Goal: Obtain resource: Download file/media

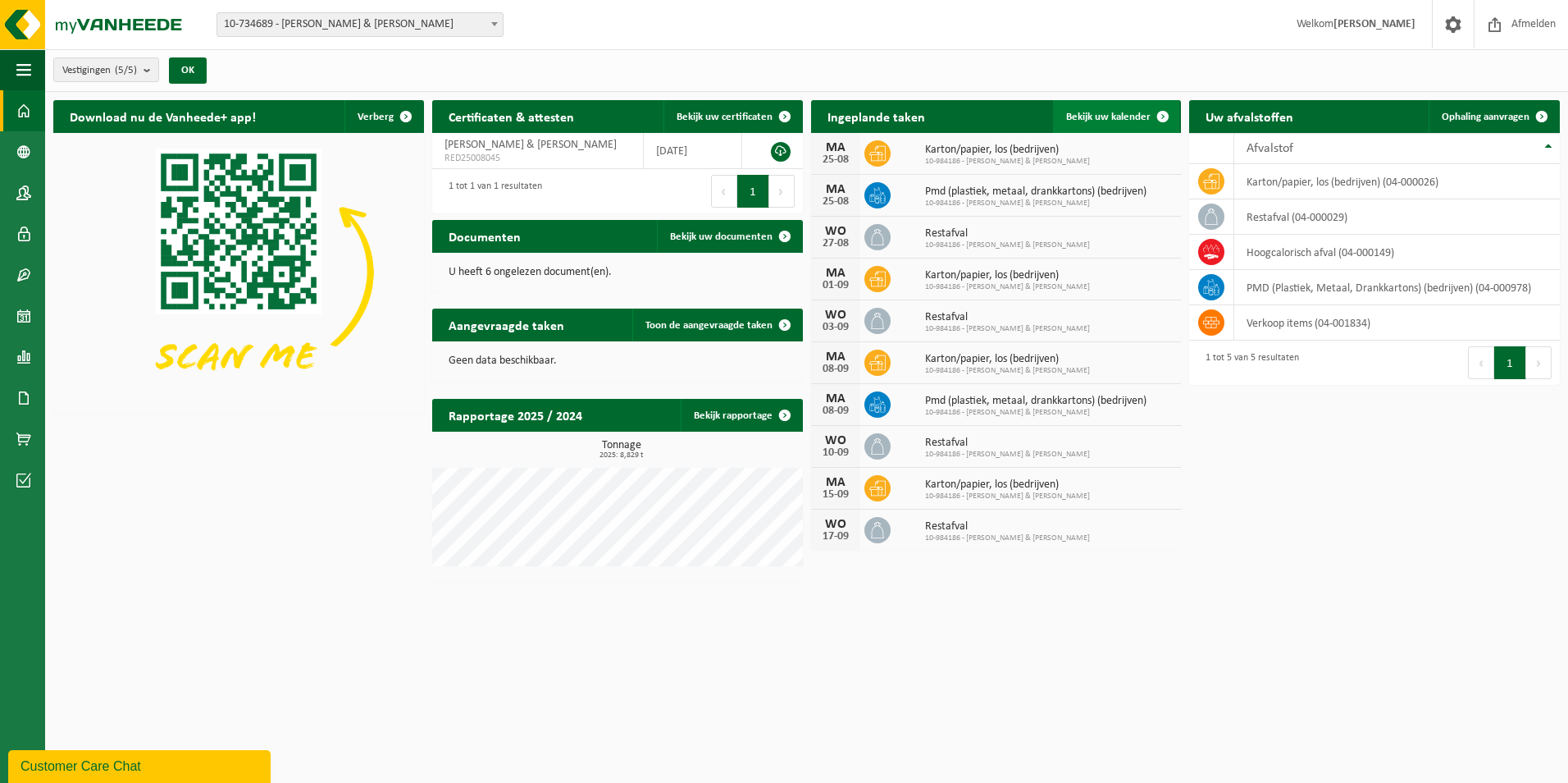
click at [1161, 112] on span at bounding box center [1162, 116] width 33 height 33
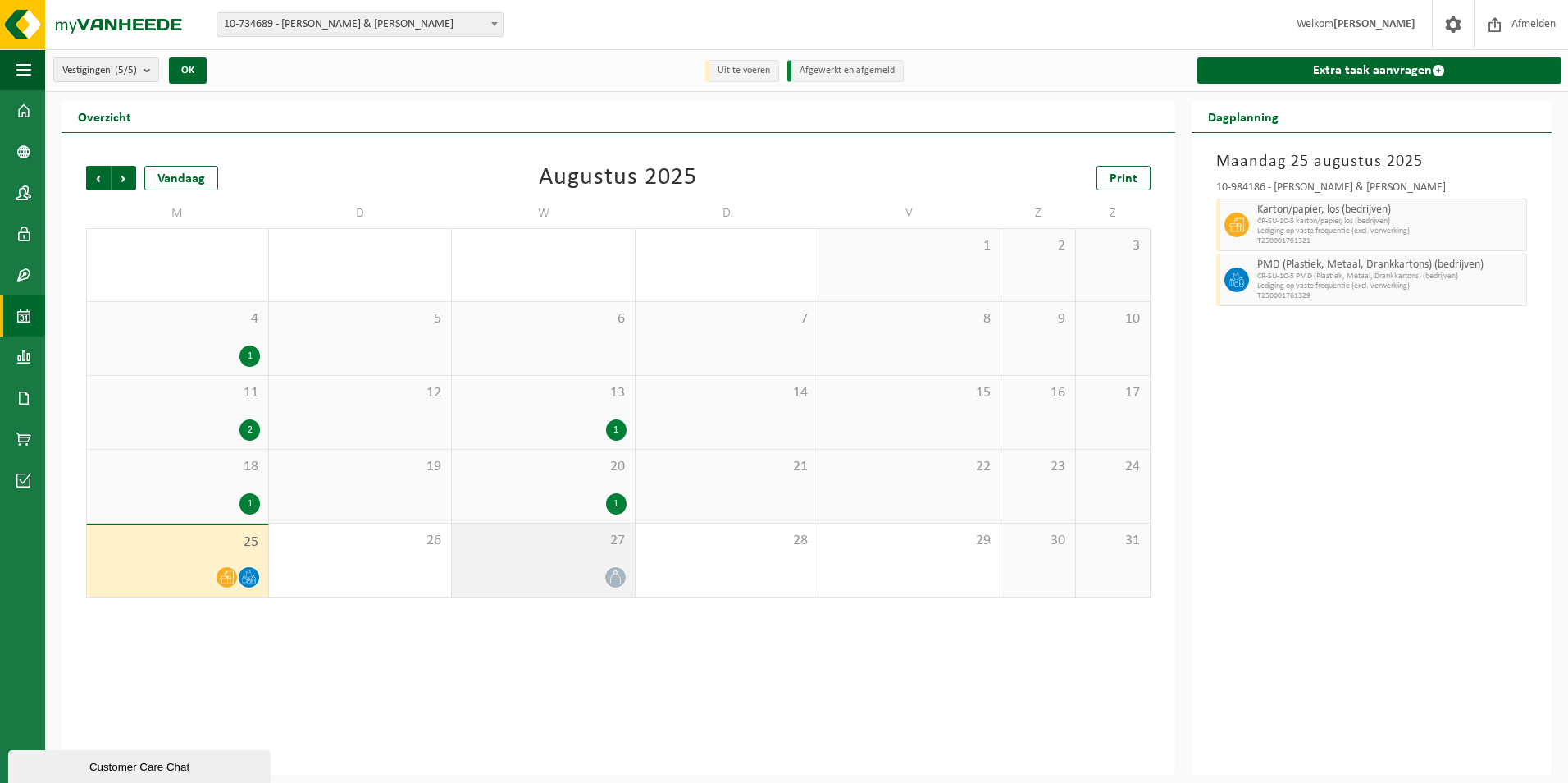
click at [551, 584] on div at bounding box center [543, 577] width 166 height 22
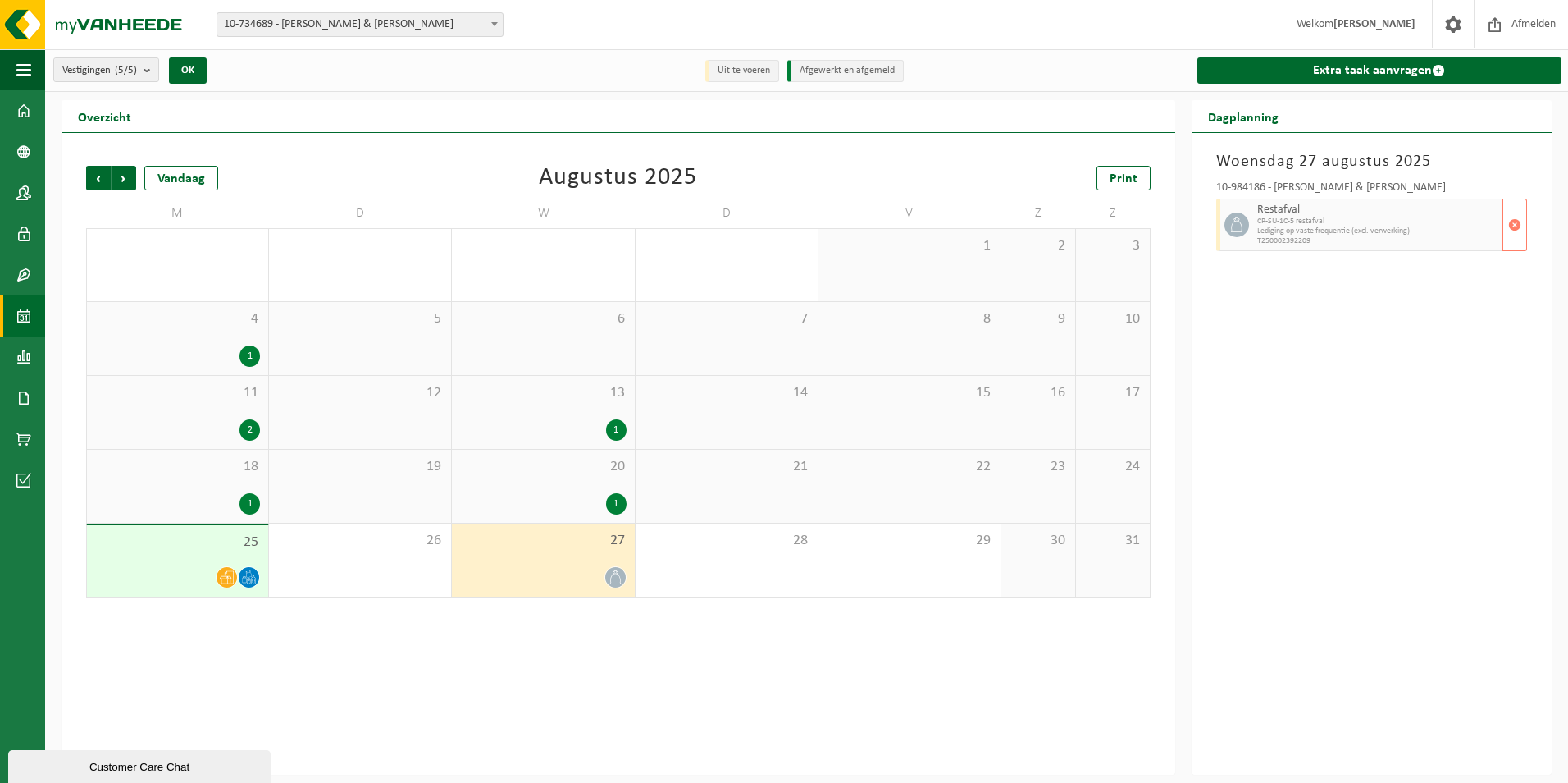
click at [1330, 225] on span "CR-SU-1C-5 restafval" at bounding box center [1378, 221] width 241 height 10
drag, startPoint x: 22, startPoint y: 32, endPoint x: 34, endPoint y: 34, distance: 12.2
click at [25, 32] on img at bounding box center [98, 25] width 197 height 50
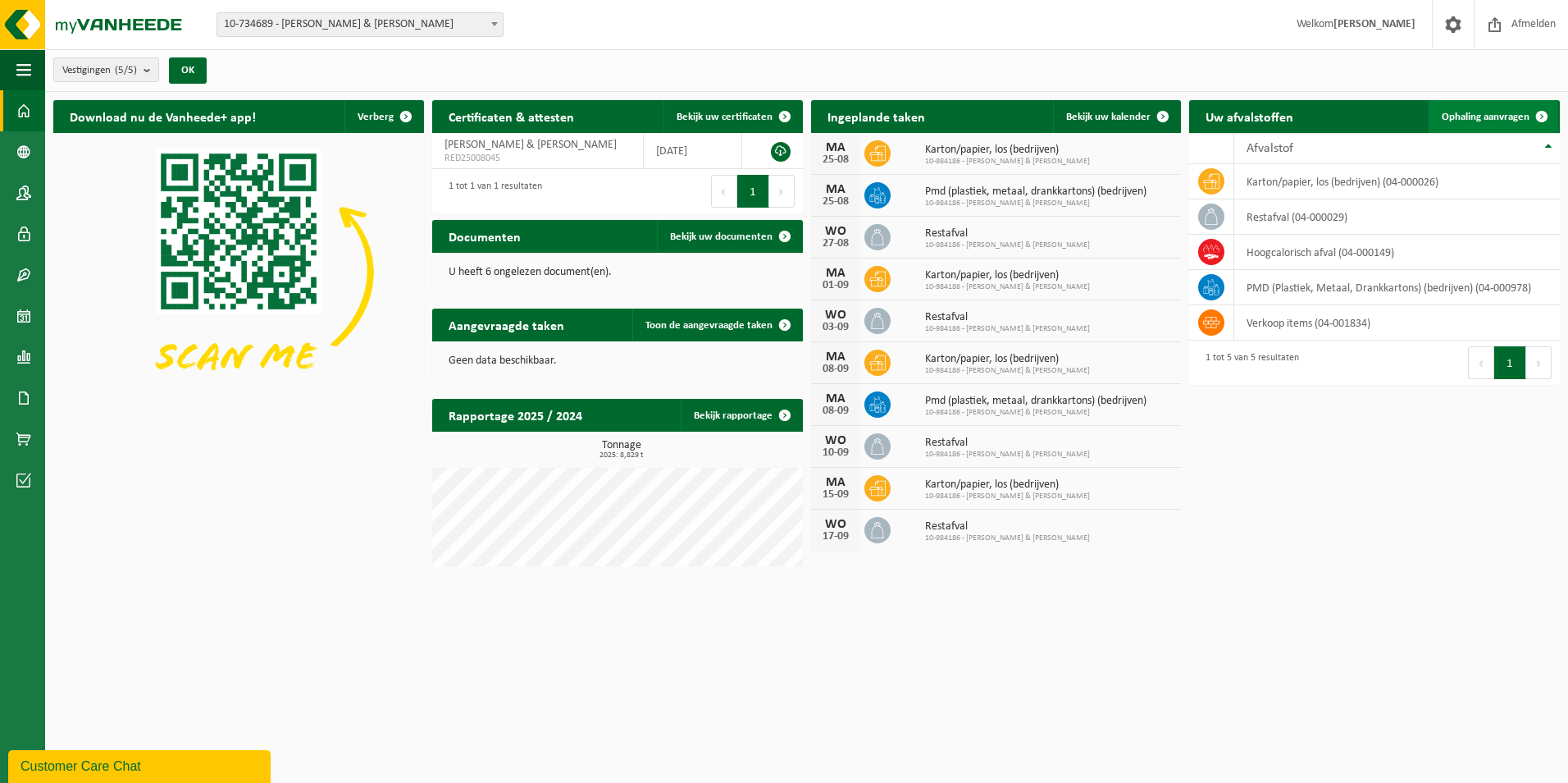
click at [1539, 112] on span at bounding box center [1541, 116] width 33 height 33
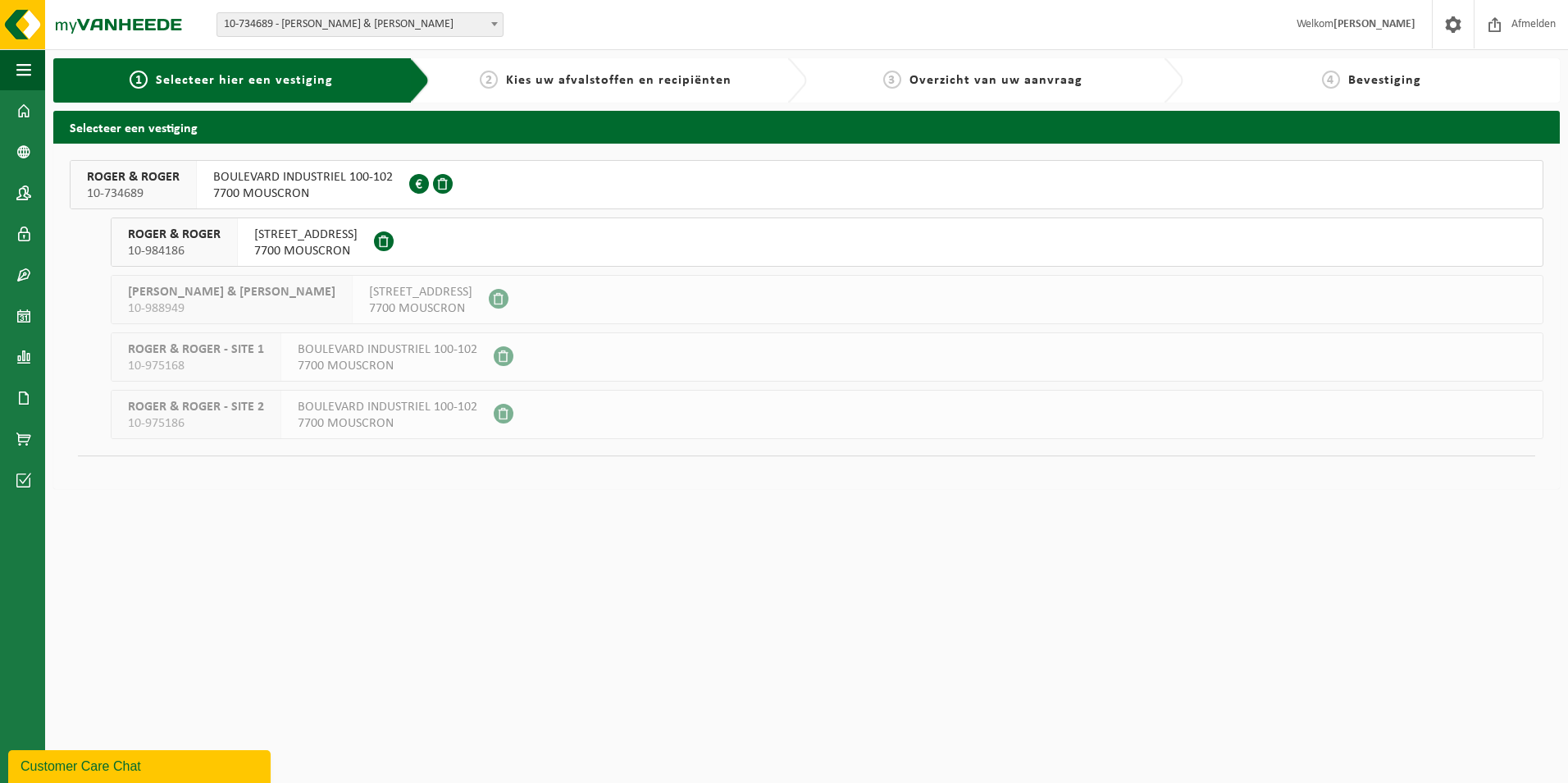
click at [310, 174] on span "BOULEVARD INDUSTRIEL 100-102" at bounding box center [303, 177] width 180 height 17
click at [221, 360] on span "10-975168" at bounding box center [196, 366] width 136 height 17
click at [639, 368] on div "ROGER & ROGER - SITE 1 10-975168 BOULEVARD INDUSTRIEL 100-102 7700 MOUSCRON" at bounding box center [827, 357] width 1433 height 50
click at [540, 354] on div "ROGER & ROGER - SITE 1 10-975168 BOULEVARD INDUSTRIEL 100-102 7700 MOUSCRON" at bounding box center [827, 357] width 1433 height 50
click at [481, 182] on span at bounding box center [480, 184] width 25 height 25
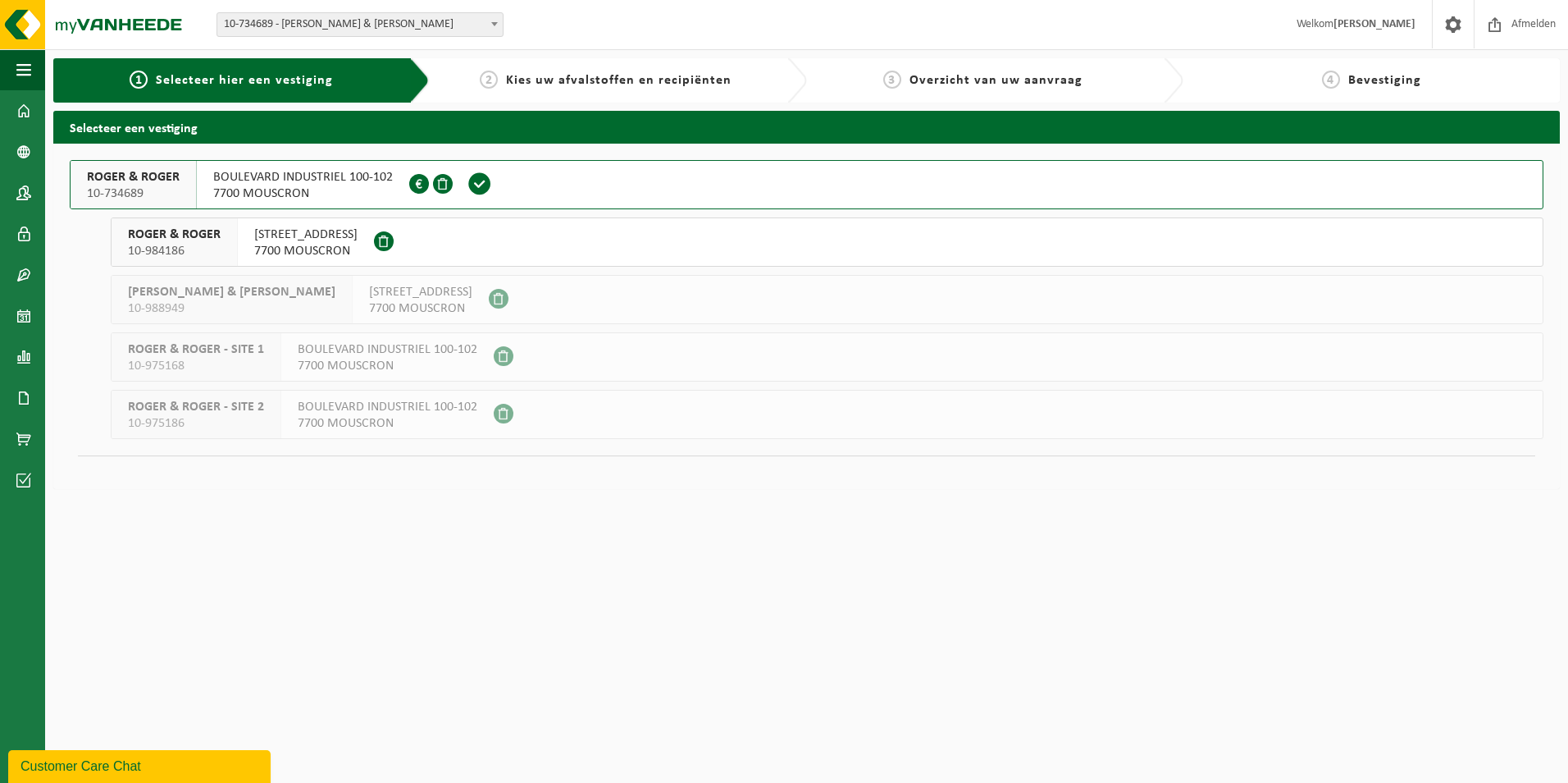
click at [418, 239] on button "ROGER & ROGER 10-984186 RUE DE LA BASSÉE 1 7700 MOUSCRON" at bounding box center [827, 242] width 1433 height 50
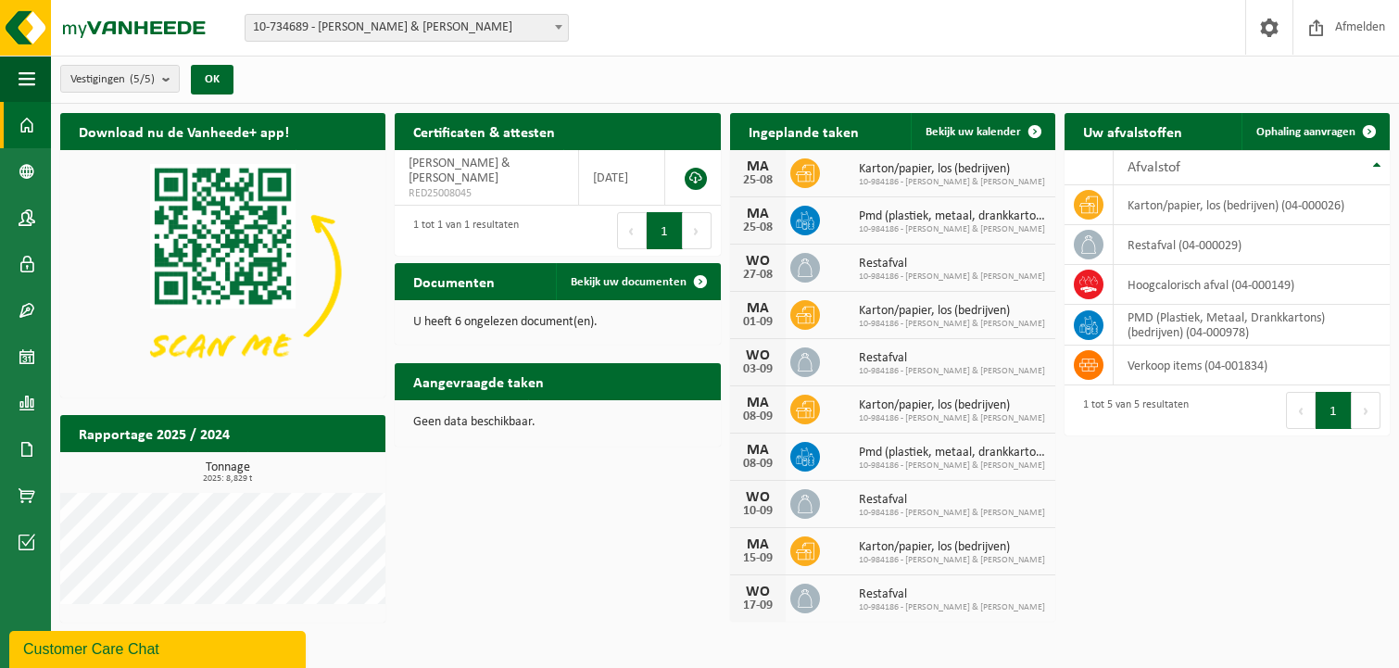
drag, startPoint x: 1365, startPoint y: 130, endPoint x: 1044, endPoint y: 286, distance: 357.5
click at [1365, 130] on span at bounding box center [1368, 131] width 37 height 37
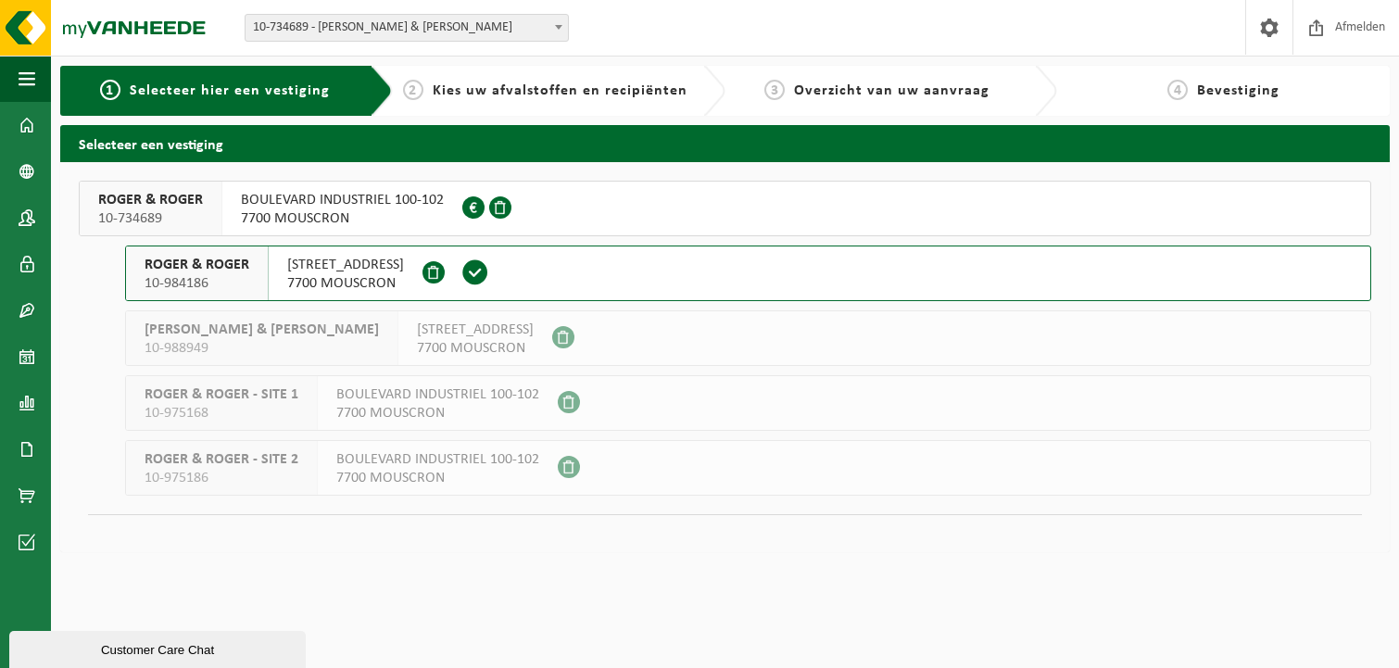
click at [497, 213] on span at bounding box center [500, 207] width 22 height 22
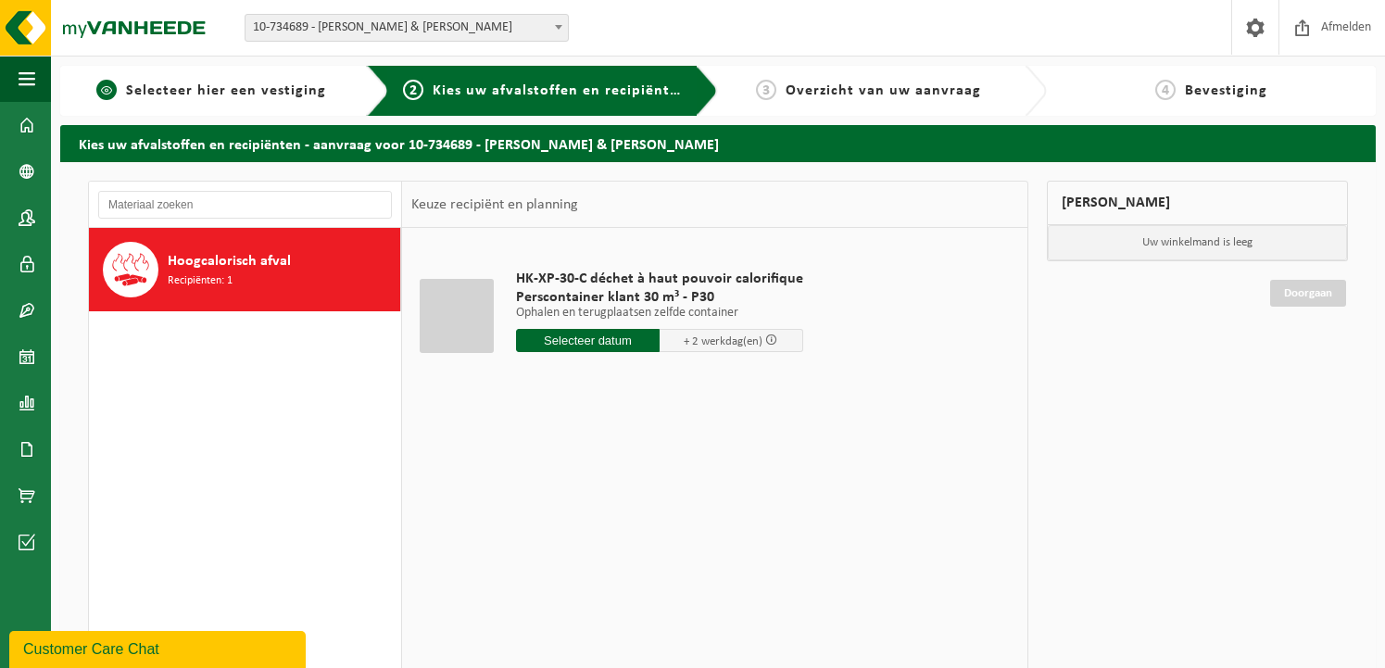
click at [306, 88] on span "Selecteer hier een vestiging" at bounding box center [226, 90] width 200 height 15
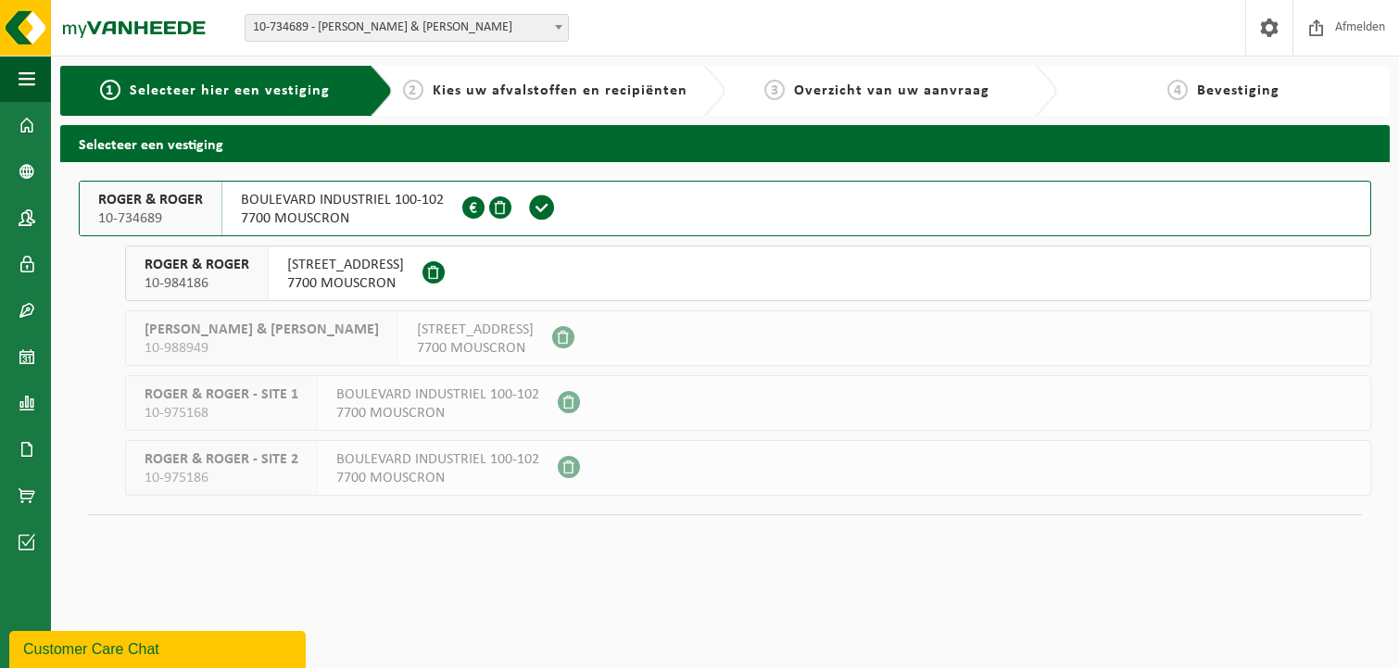
click at [498, 273] on button "[PERSON_NAME] & [PERSON_NAME] [STREET_ADDRESS]" at bounding box center [748, 273] width 1246 height 56
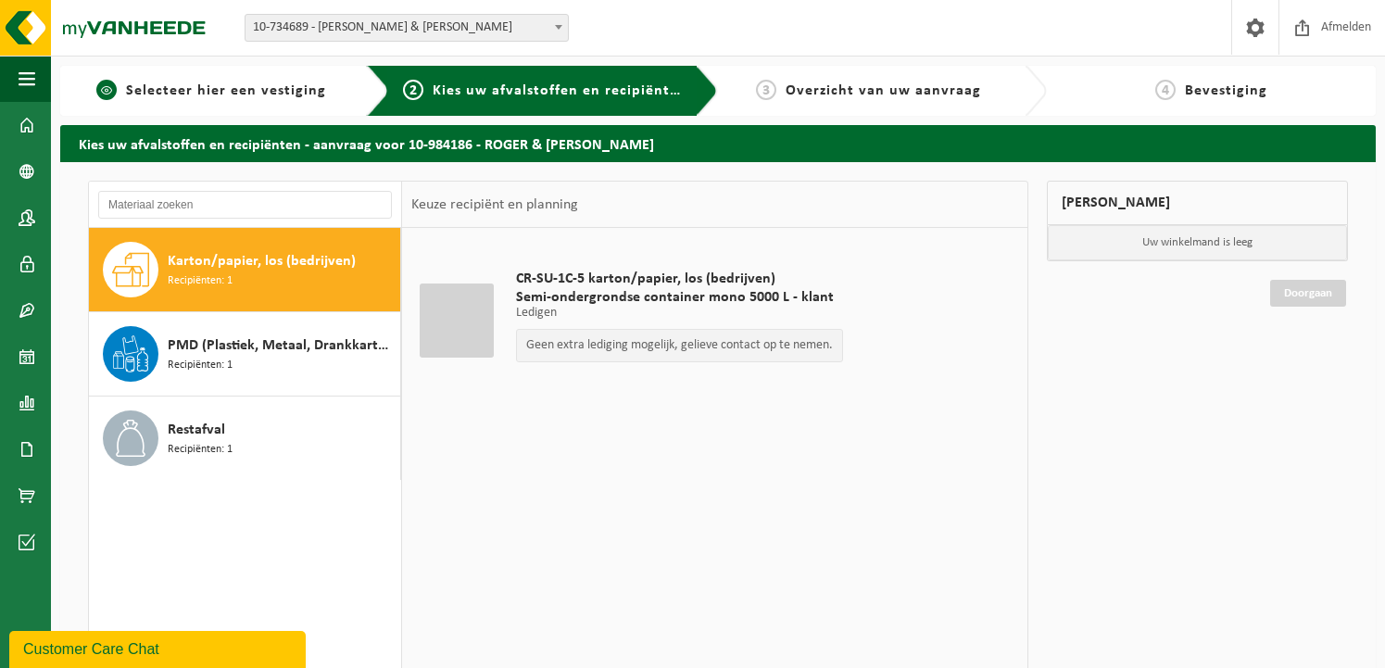
click at [235, 87] on span "Selecteer hier een vestiging" at bounding box center [226, 90] width 200 height 15
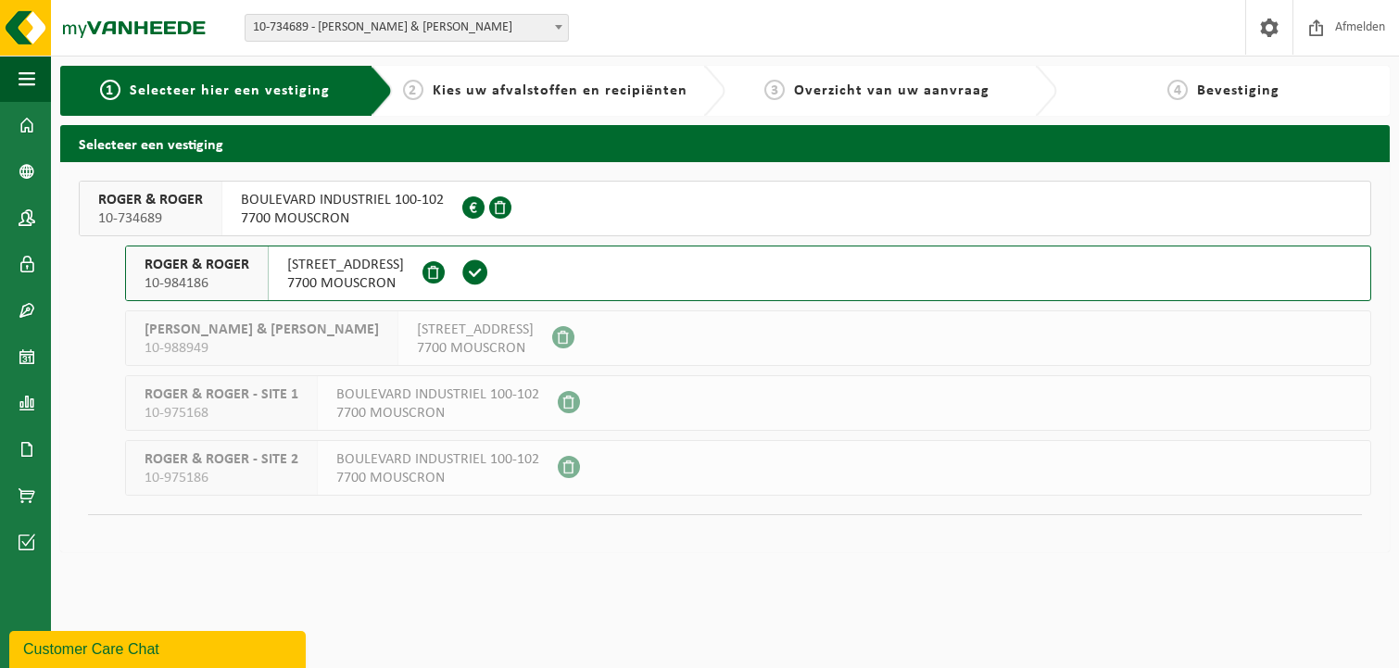
click at [480, 277] on span at bounding box center [475, 272] width 28 height 28
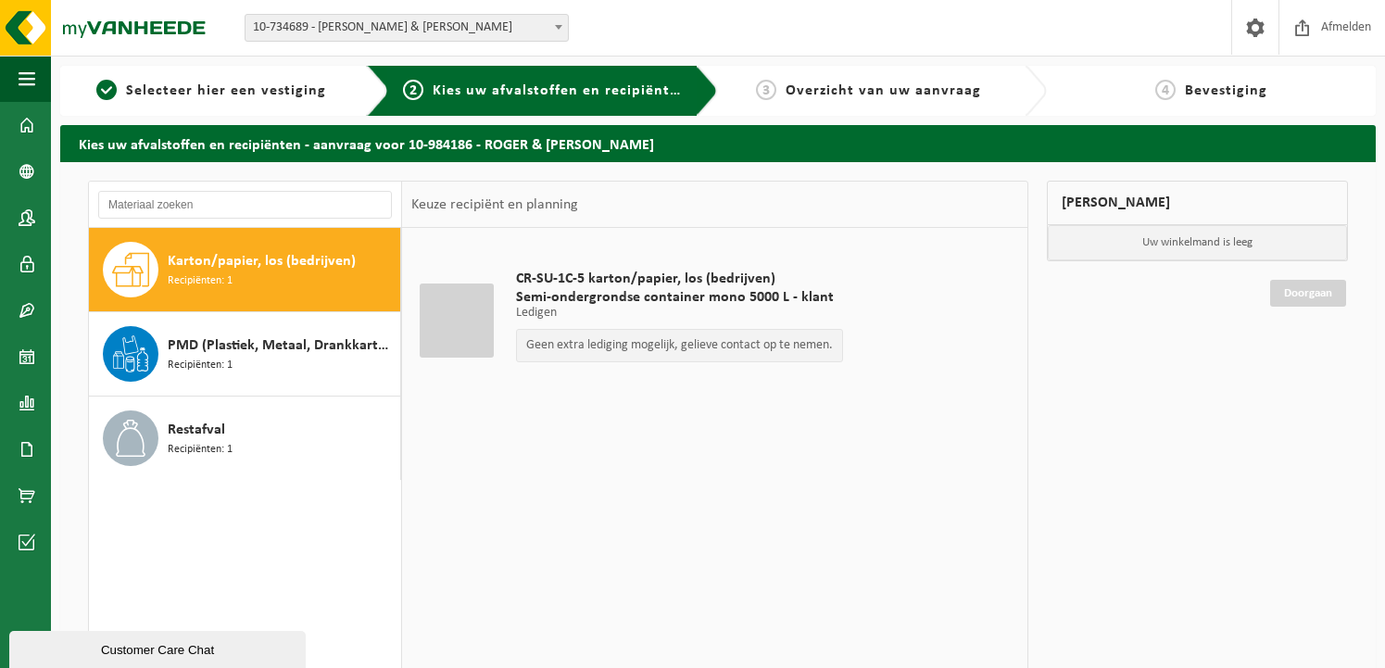
drag, startPoint x: 19, startPoint y: 72, endPoint x: 796, endPoint y: 356, distance: 826.3
click at [19, 72] on span "button" at bounding box center [27, 79] width 17 height 46
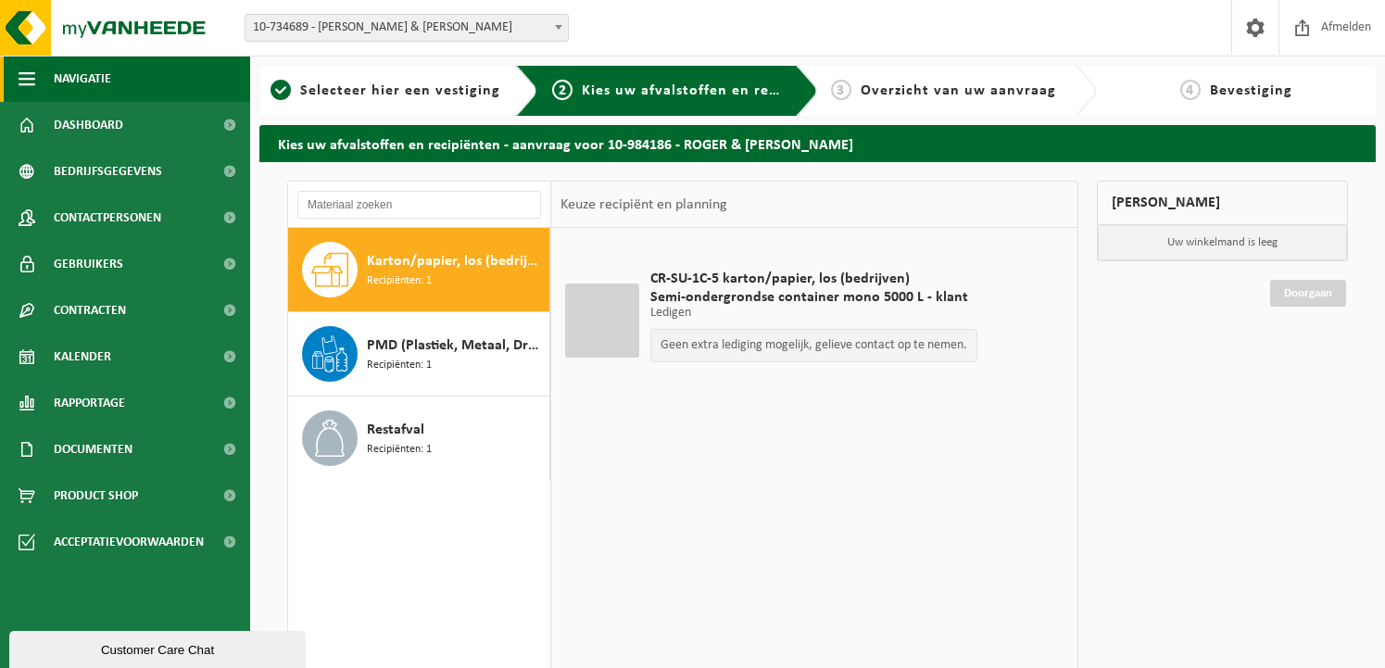
click at [76, 83] on span "Navigatie" at bounding box center [82, 79] width 57 height 46
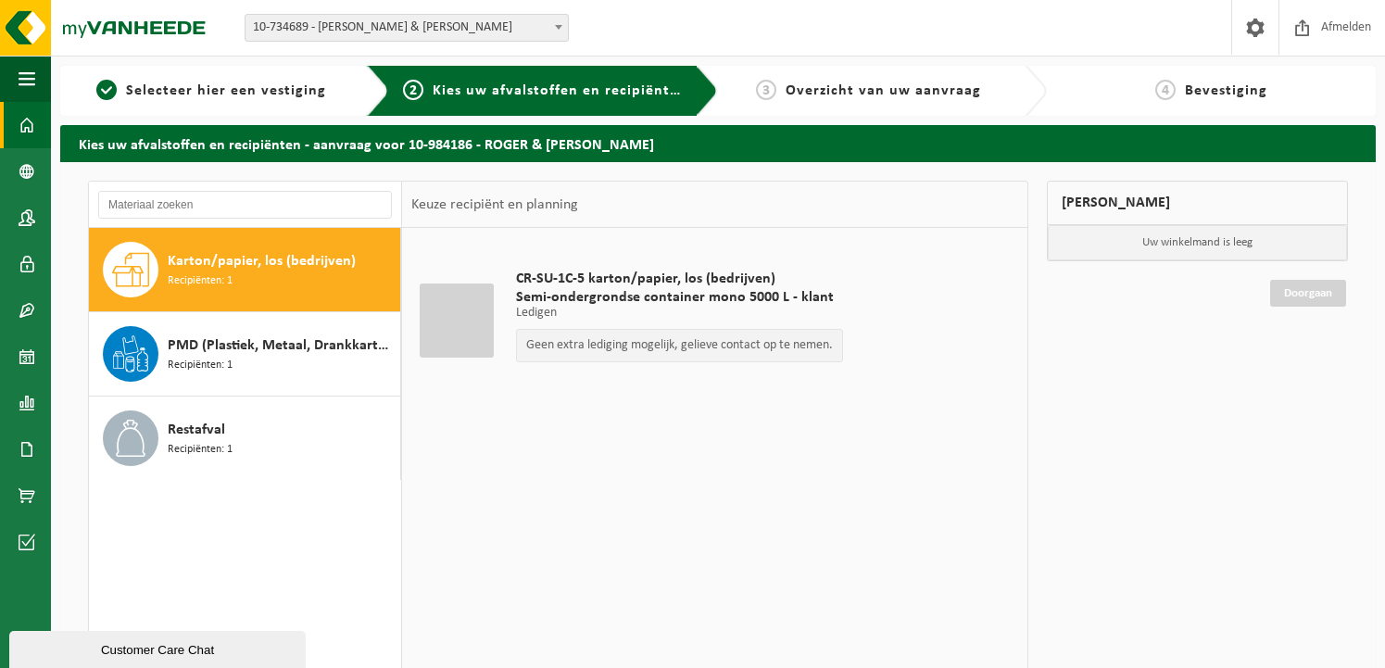
click at [21, 121] on span at bounding box center [27, 125] width 17 height 46
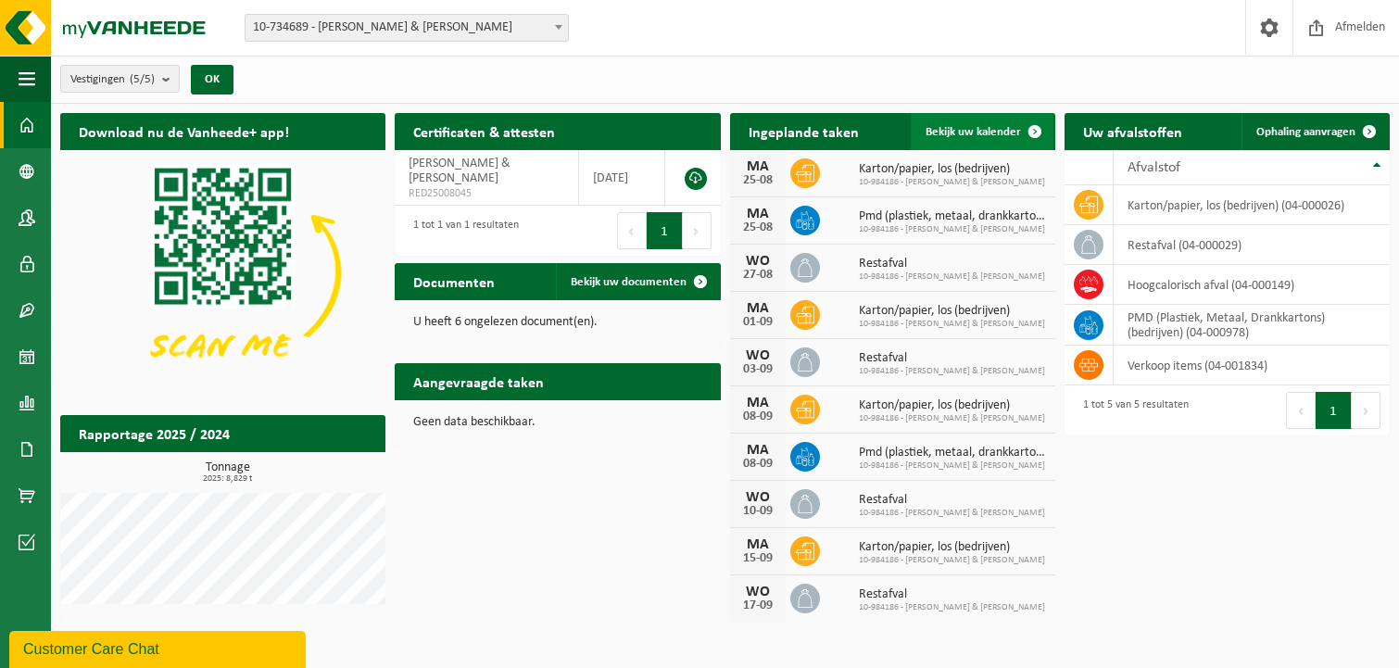
click at [1031, 124] on span at bounding box center [1034, 131] width 37 height 37
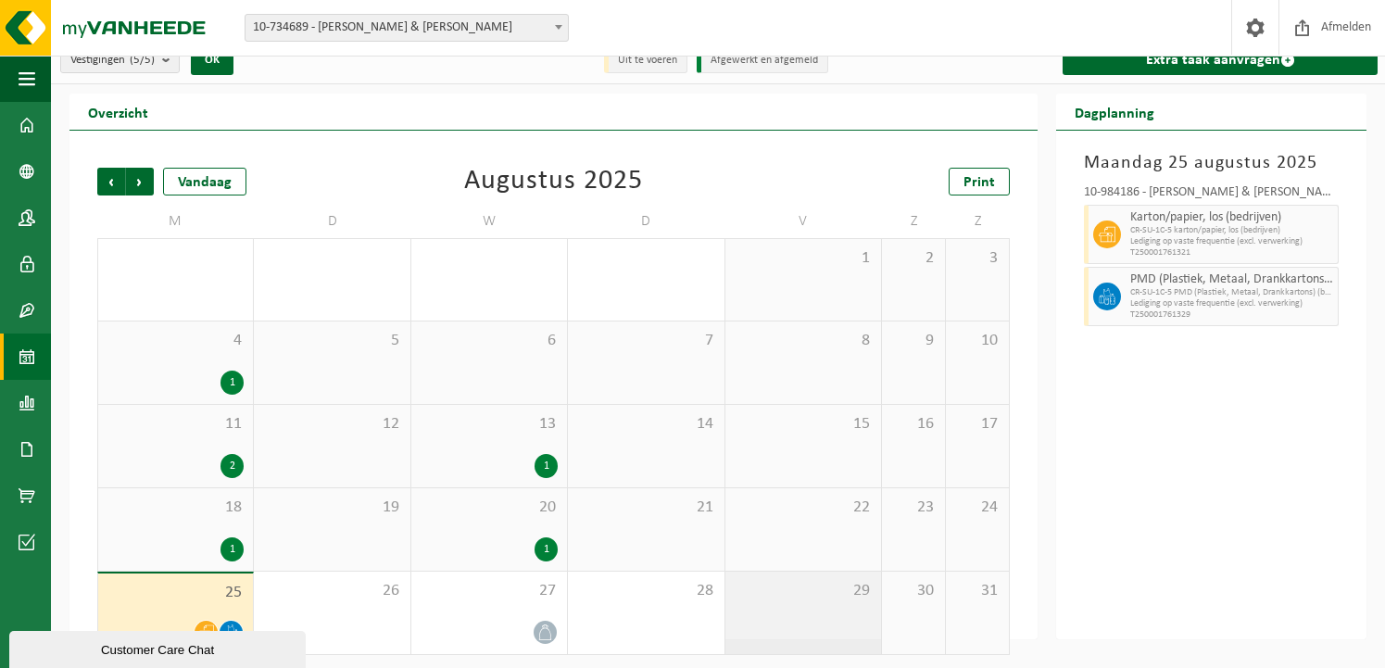
scroll to position [24, 0]
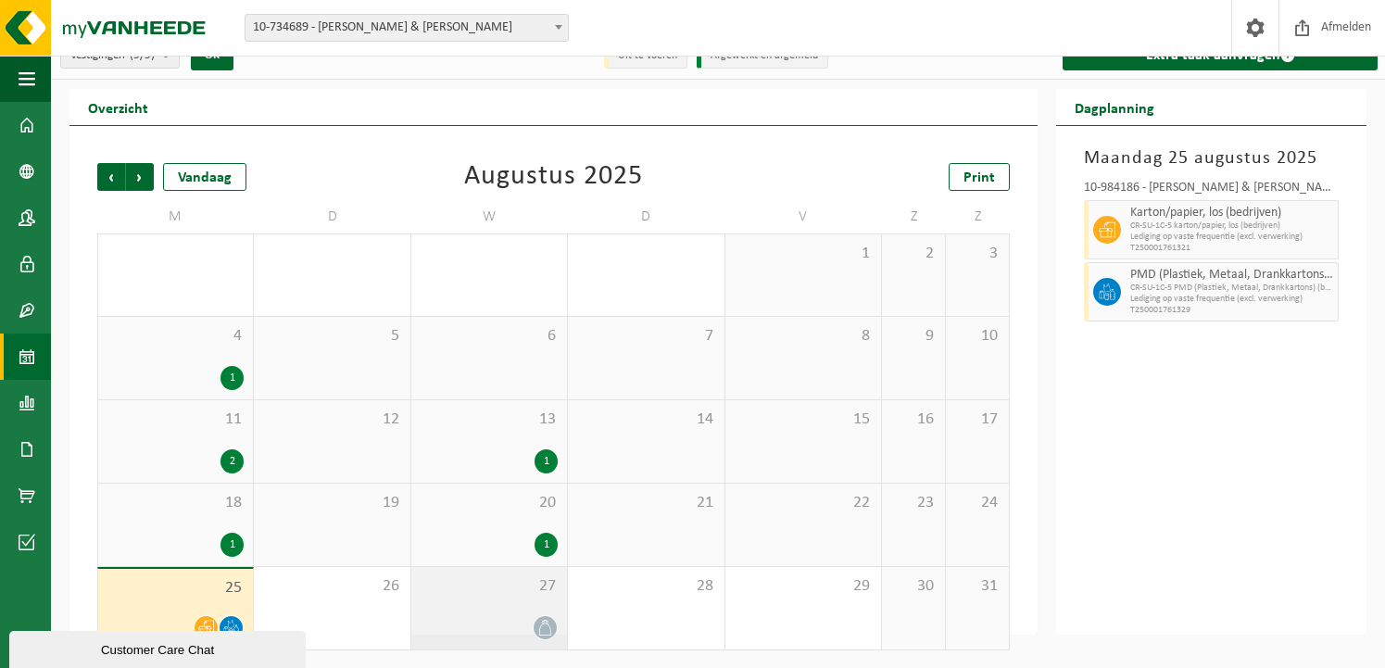
click at [502, 615] on div at bounding box center [488, 627] width 137 height 25
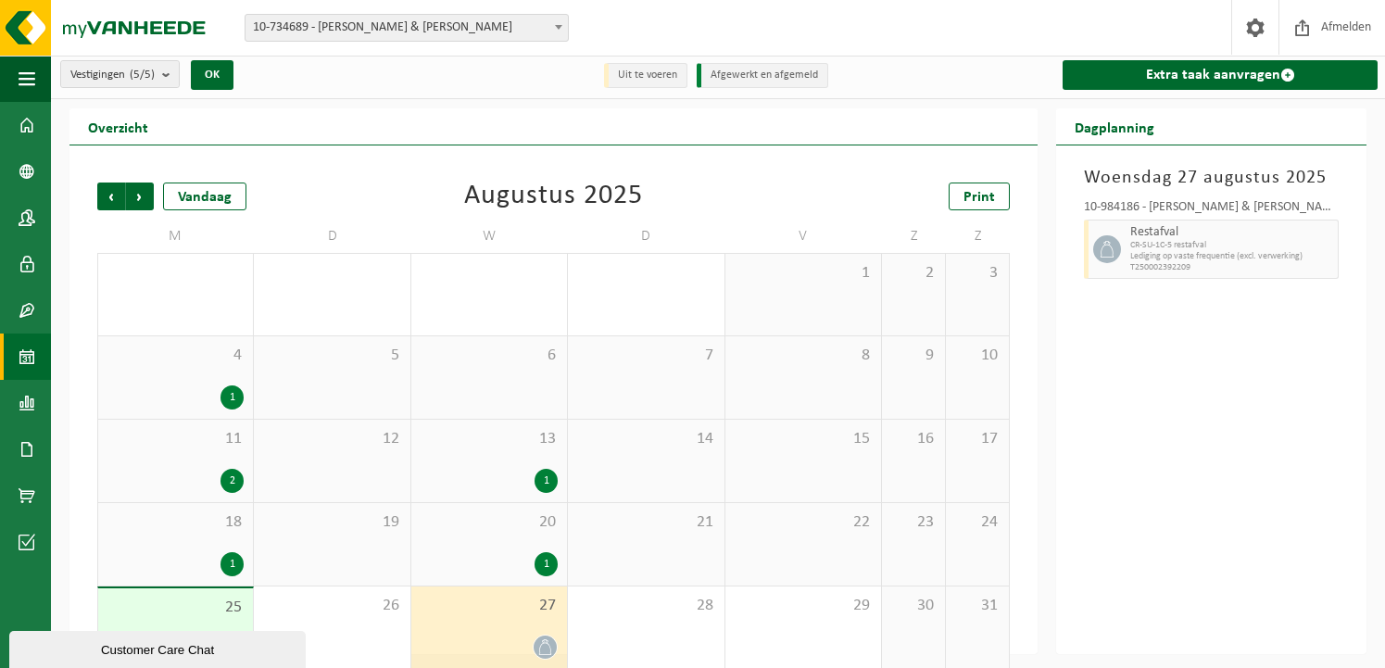
scroll to position [0, 0]
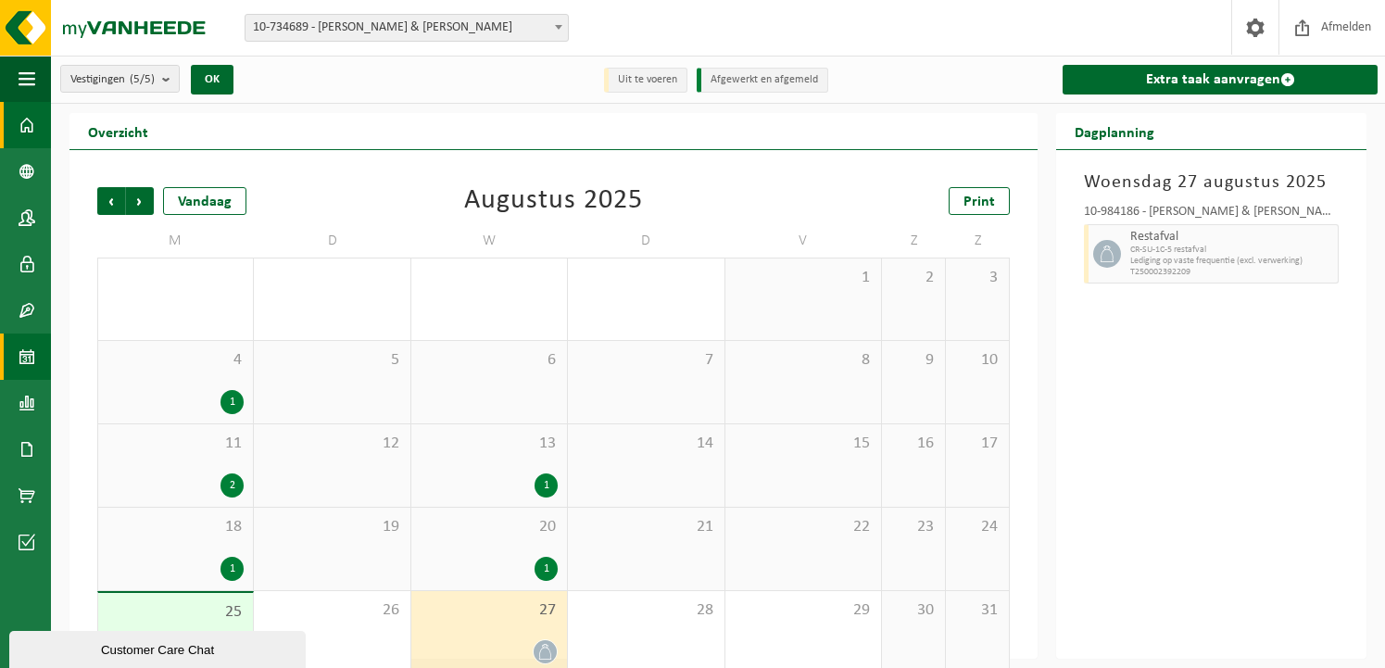
click at [44, 124] on link "Dashboard" at bounding box center [25, 125] width 51 height 46
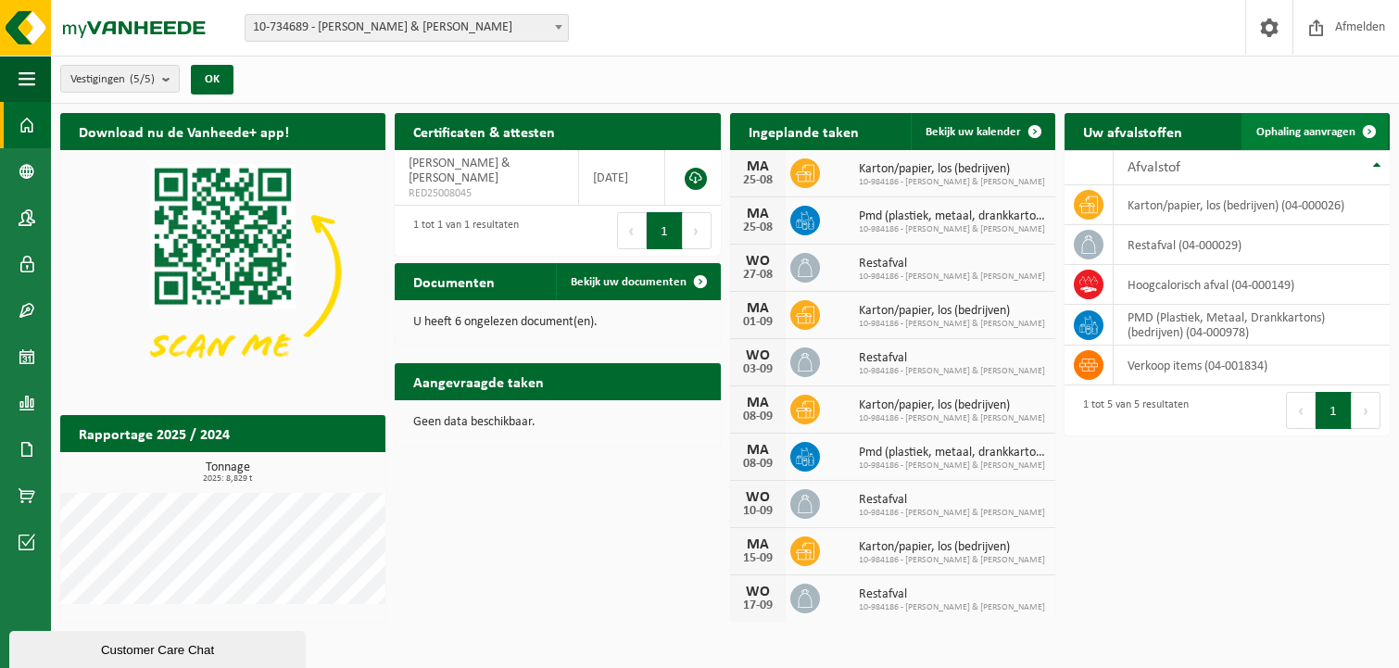
click at [1364, 133] on span at bounding box center [1368, 131] width 37 height 37
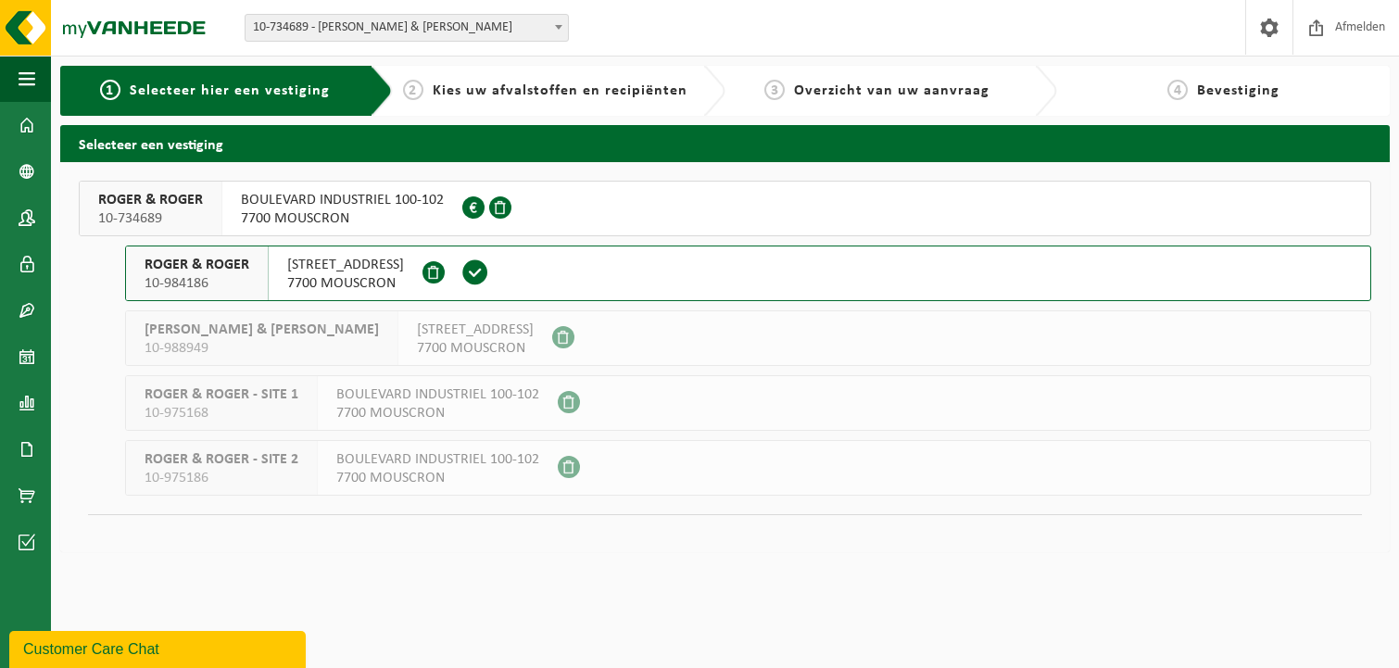
click at [509, 281] on button "ROGER & ROGER 10-984186 RUE DE LA BASSÉE 1 7700 MOUSCRON" at bounding box center [748, 273] width 1246 height 56
click at [547, 208] on button "ROGER & ROGER 10-734689 BOULEVARD INDUSTRIEL 100-102 7700 MOUSCRON 0461.464.038" at bounding box center [725, 209] width 1292 height 56
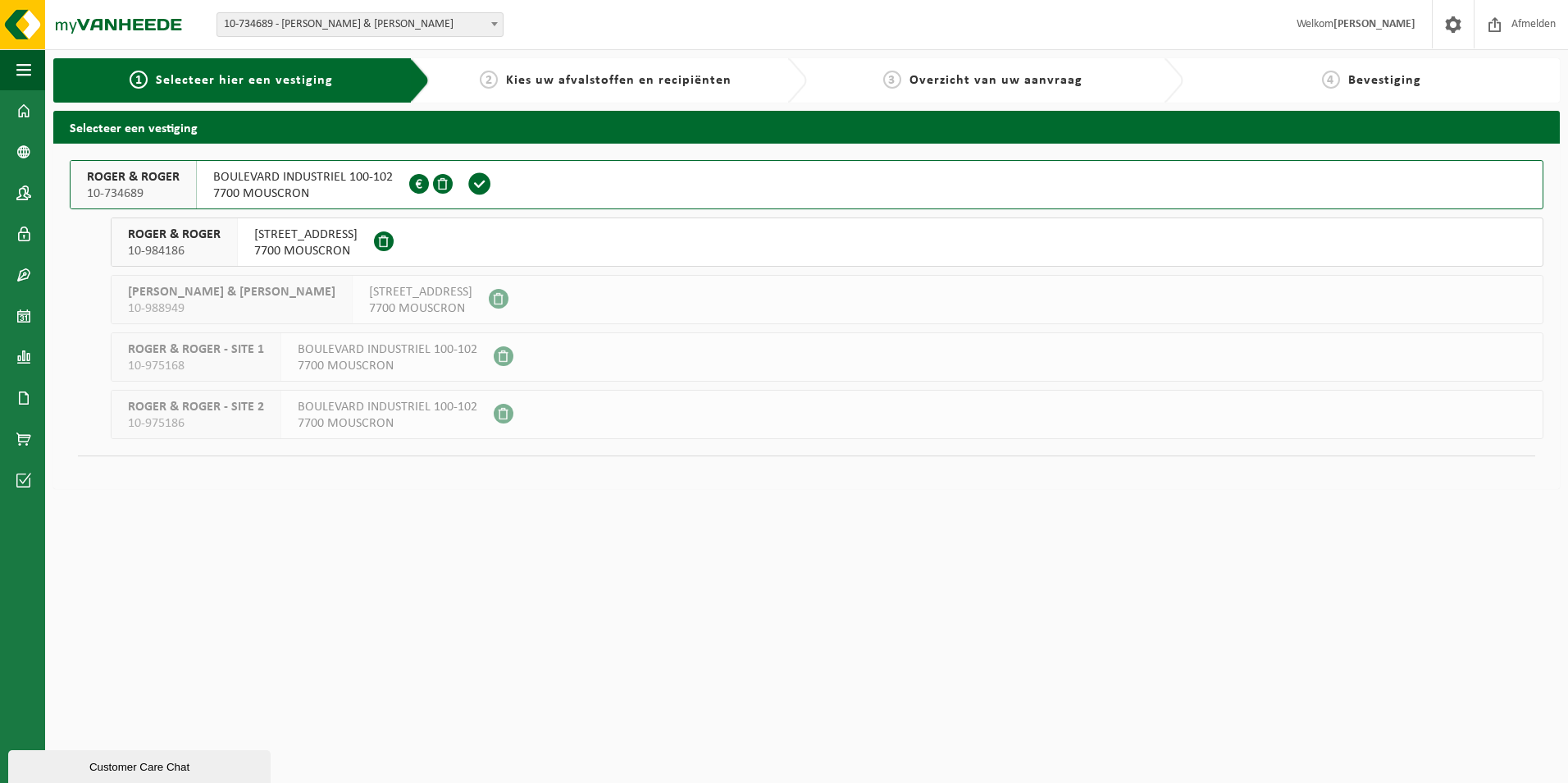
drag, startPoint x: 213, startPoint y: 306, endPoint x: 220, endPoint y: 322, distance: 17.5
click at [213, 306] on span "10-988949" at bounding box center [231, 308] width 207 height 17
drag, startPoint x: 214, startPoint y: 354, endPoint x: 216, endPoint y: 369, distance: 15.1
click at [216, 369] on div "ROGER & ROGER - SITE 1 10-975168" at bounding box center [197, 357] width 170 height 48
drag, startPoint x: 216, startPoint y: 369, endPoint x: 189, endPoint y: 431, distance: 67.6
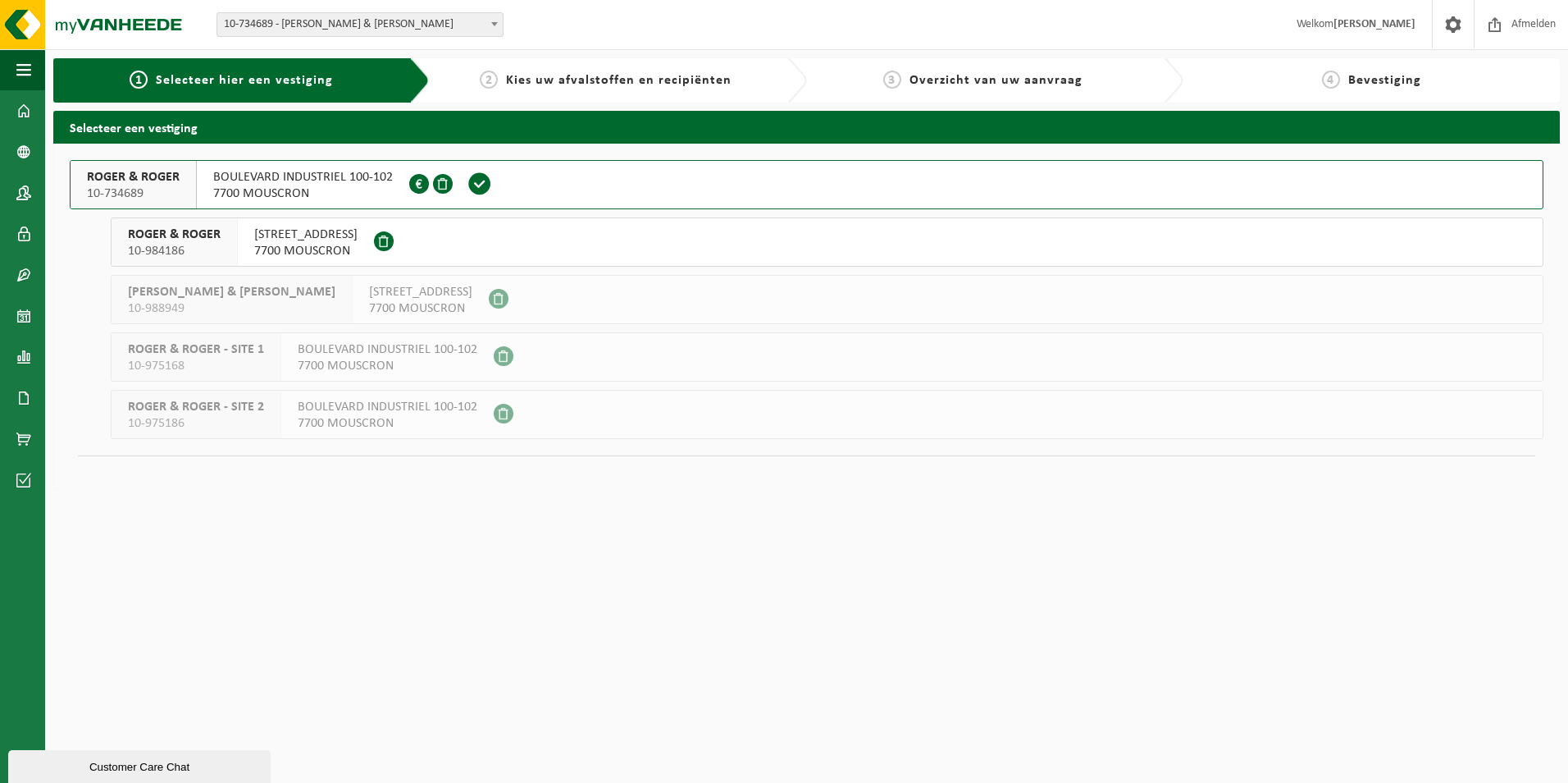
click at [190, 431] on div "ROGER & ROGER - SITE 2 10-975186" at bounding box center [197, 415] width 170 height 48
click at [414, 183] on span at bounding box center [419, 183] width 19 height 19
click at [436, 247] on button "ROGER & ROGER 10-984186 RUE DE LA BASSÉE 1 7700 MOUSCRON" at bounding box center [827, 242] width 1433 height 50
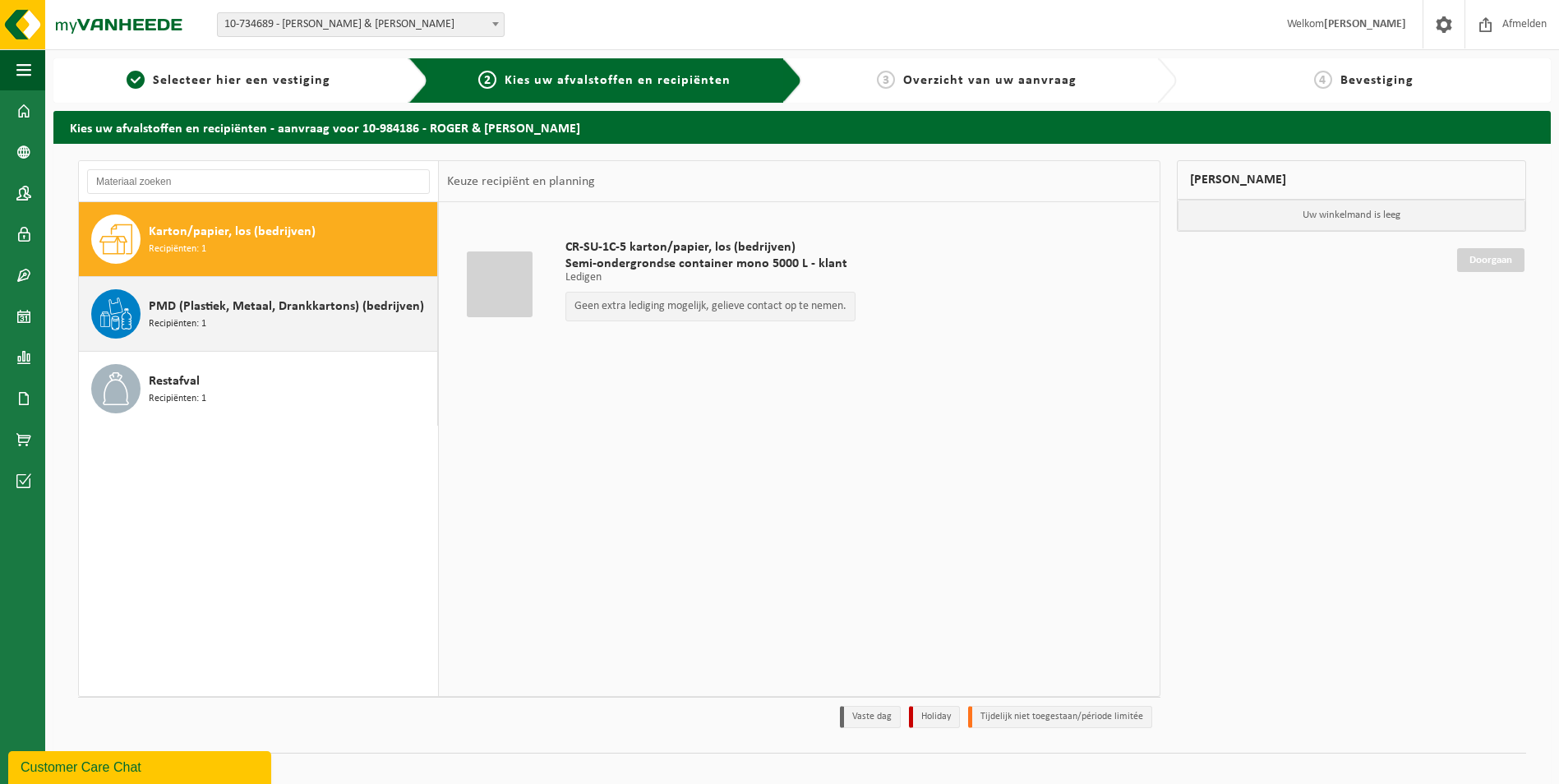
click at [278, 321] on div "PMD (Plastiek, Metaal, Drankkartons) (bedrijven) Recipiënten: 1" at bounding box center [291, 314] width 284 height 50
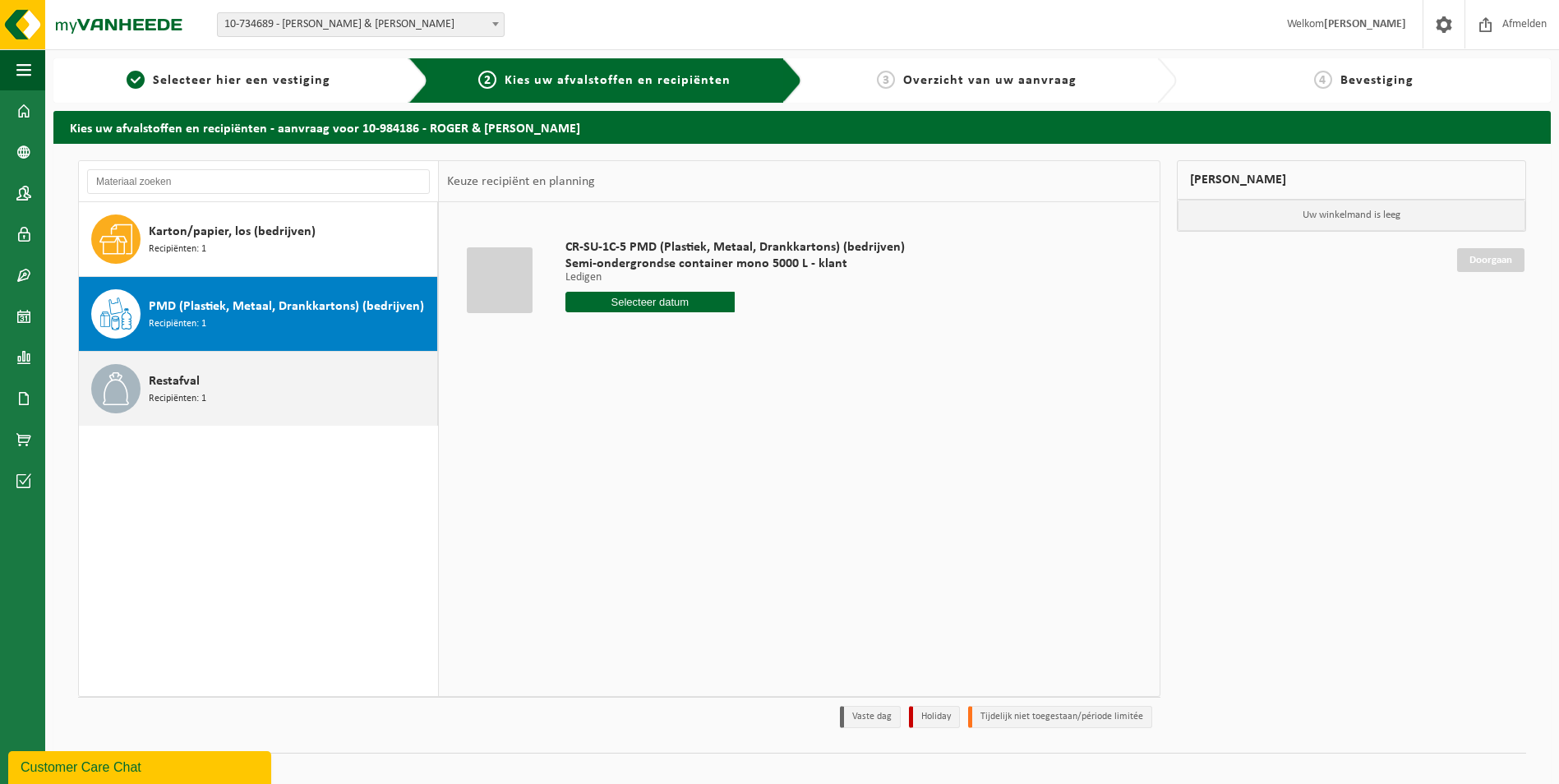
click at [267, 393] on div "Restafval Recipiënten: 1" at bounding box center [291, 388] width 284 height 50
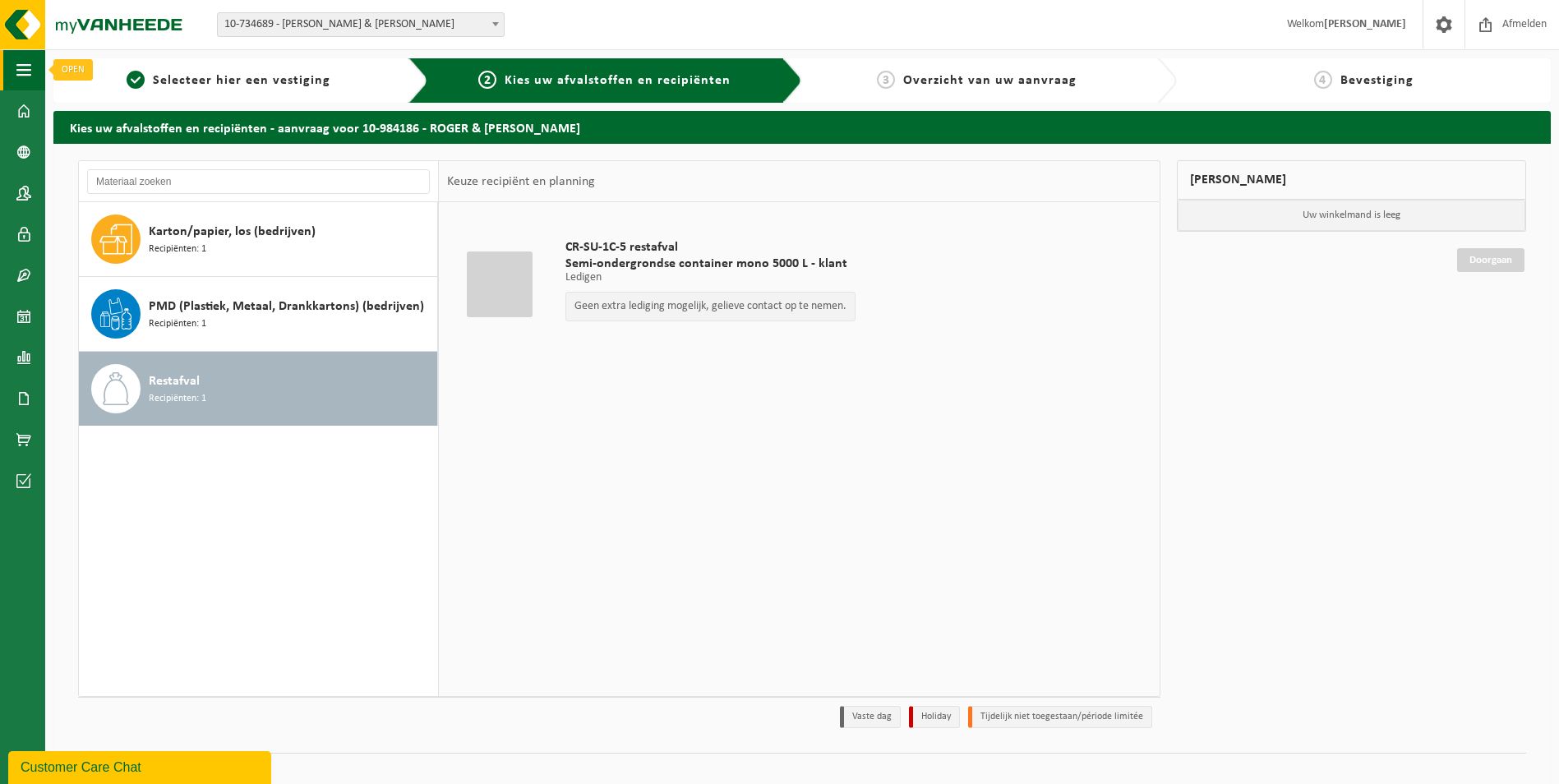
click at [28, 72] on span "button" at bounding box center [24, 70] width 15 height 41
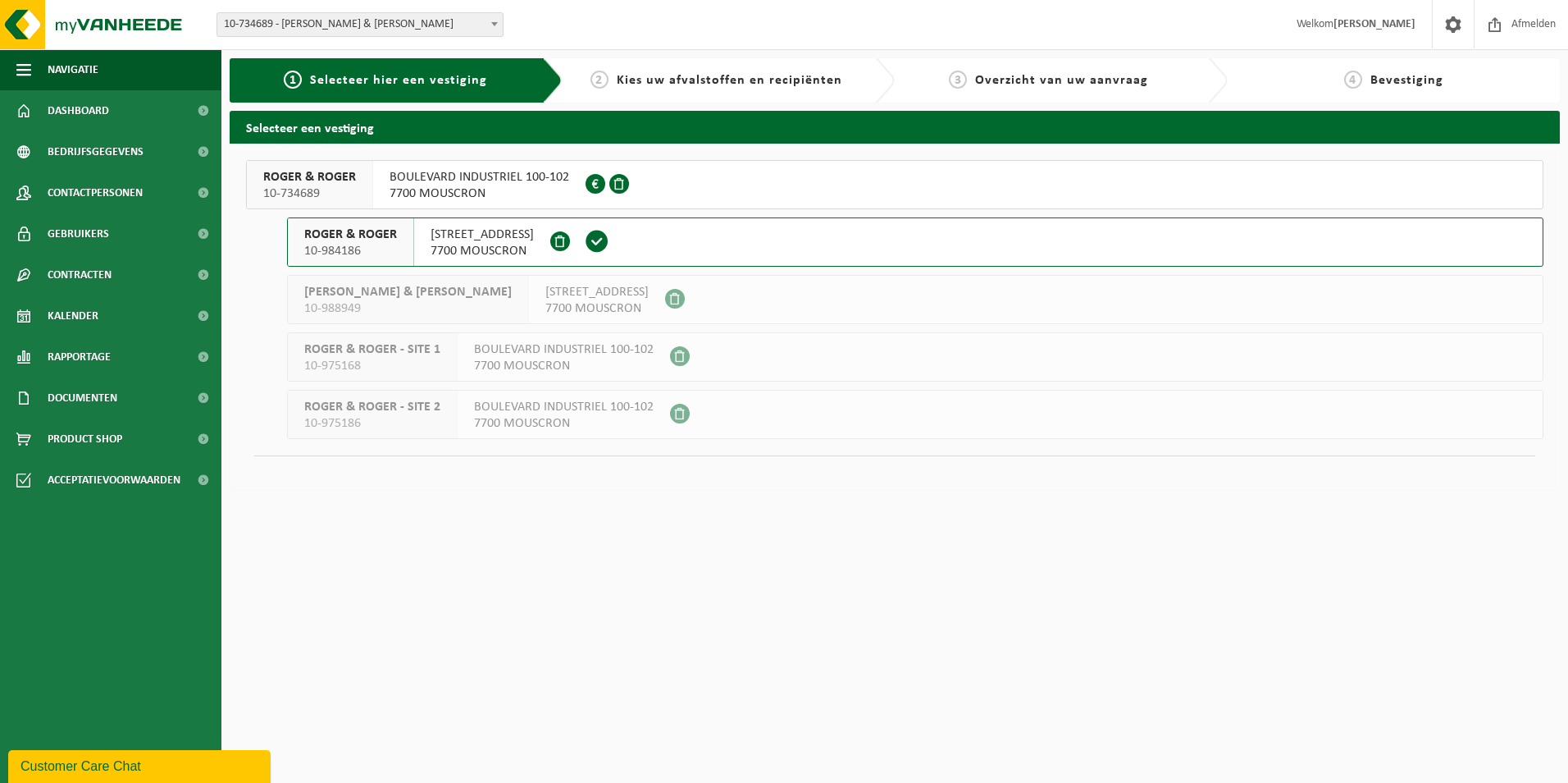
click at [668, 184] on button "ROGER & ROGER 10-734689 BOULEVARD INDUSTRIEL 100-102 7700 MOUSCRON 0461.464.038" at bounding box center [894, 185] width 1297 height 50
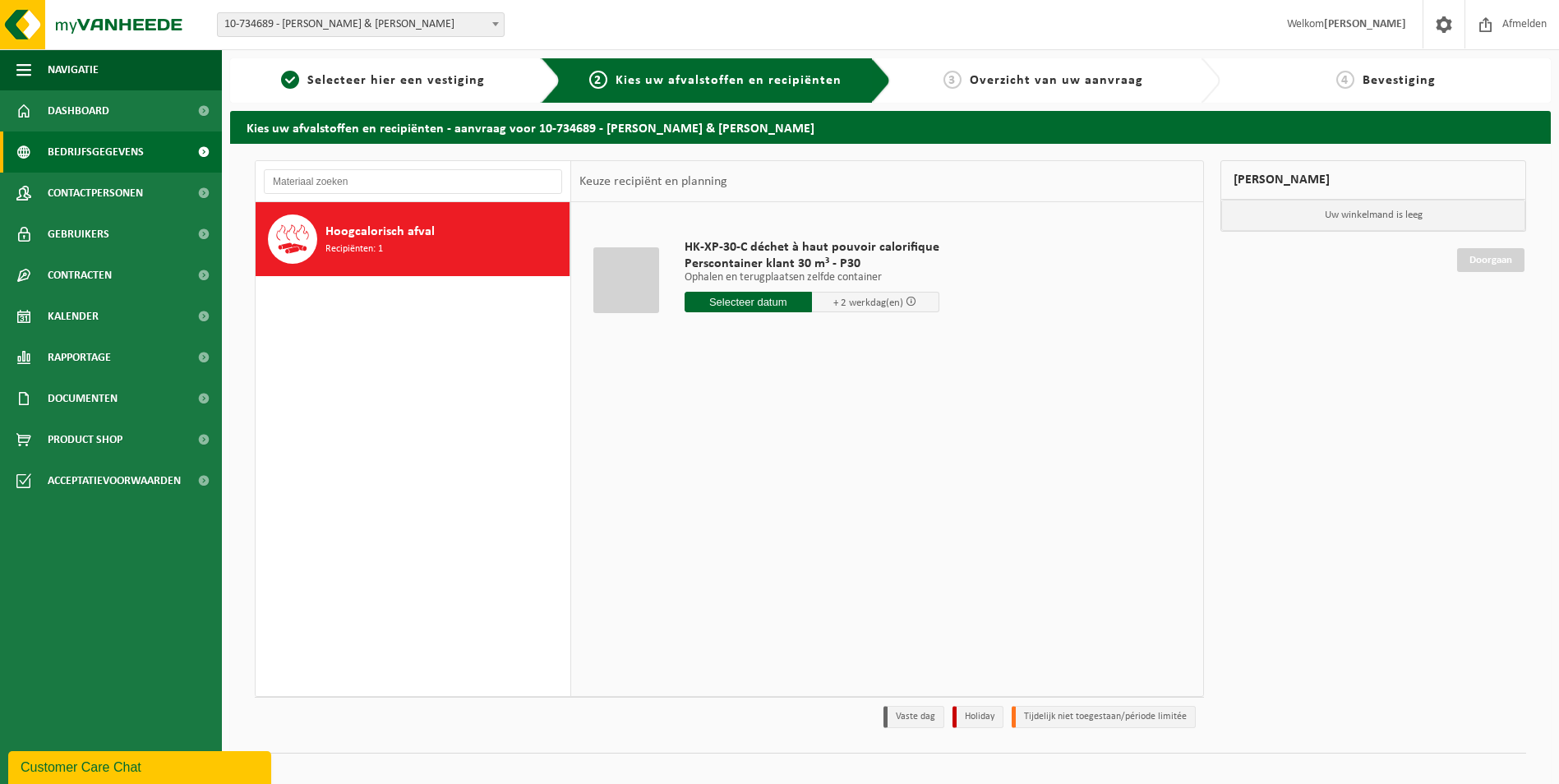
click at [130, 151] on span "Bedrijfsgegevens" at bounding box center [96, 152] width 96 height 41
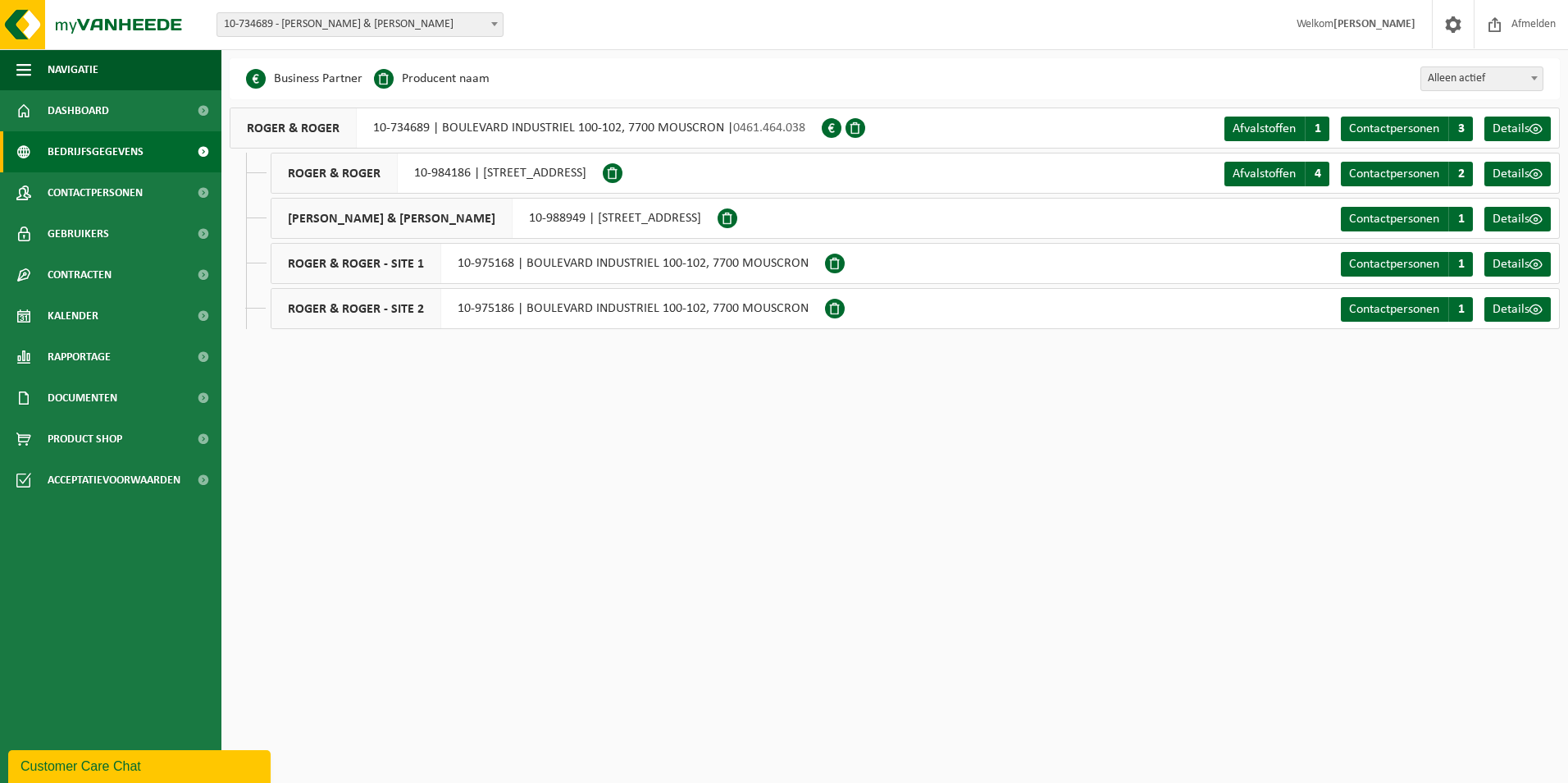
click at [466, 83] on li "Producent naam" at bounding box center [431, 79] width 116 height 25
click at [864, 128] on span at bounding box center [855, 128] width 19 height 19
click at [859, 130] on span at bounding box center [855, 128] width 19 height 19
click at [854, 127] on span at bounding box center [855, 128] width 19 height 19
click at [1261, 127] on span "Afvalstoffen" at bounding box center [1263, 128] width 63 height 13
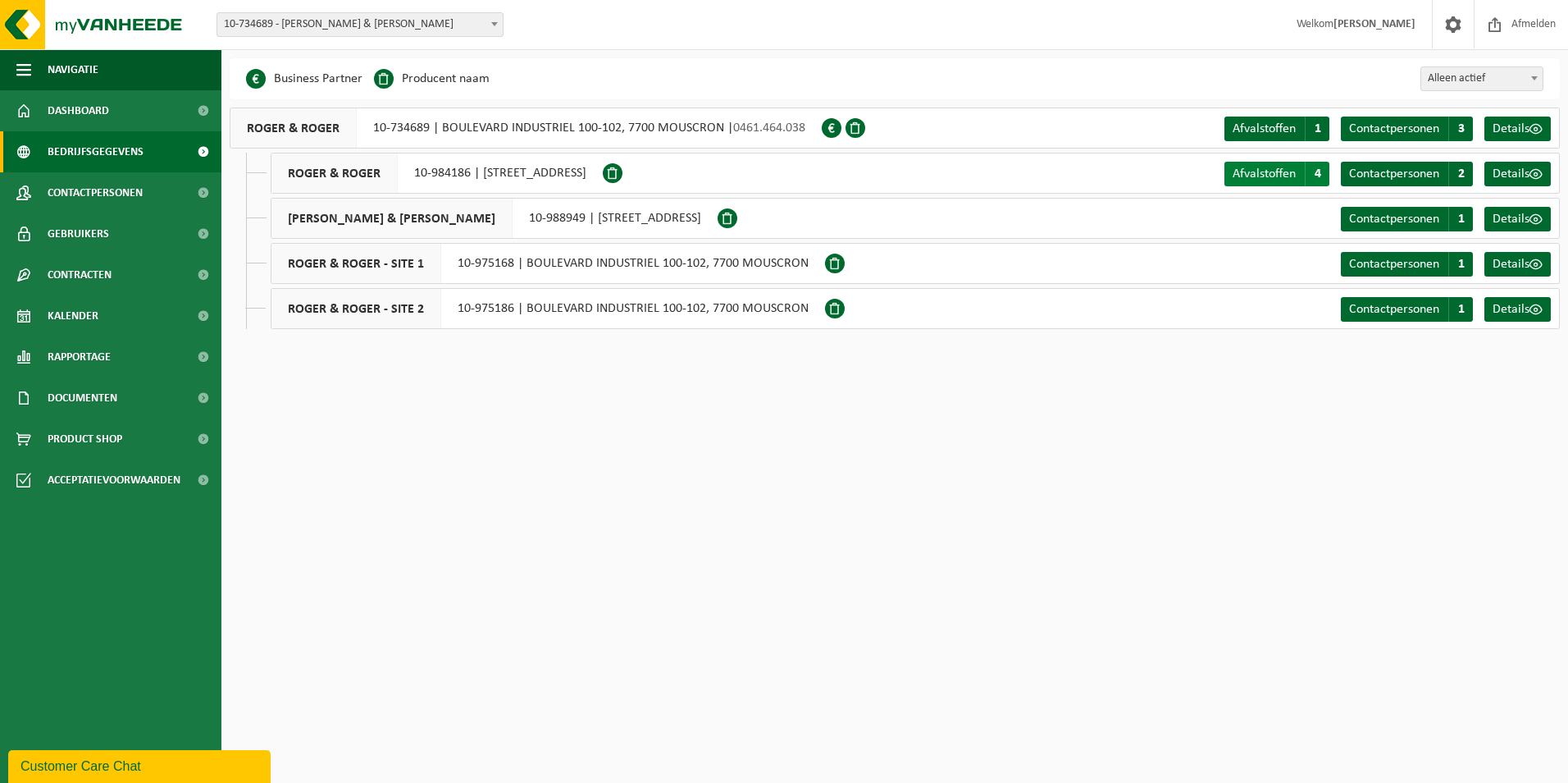
click at [1263, 168] on span "Afvalstoffen" at bounding box center [1263, 174] width 63 height 13
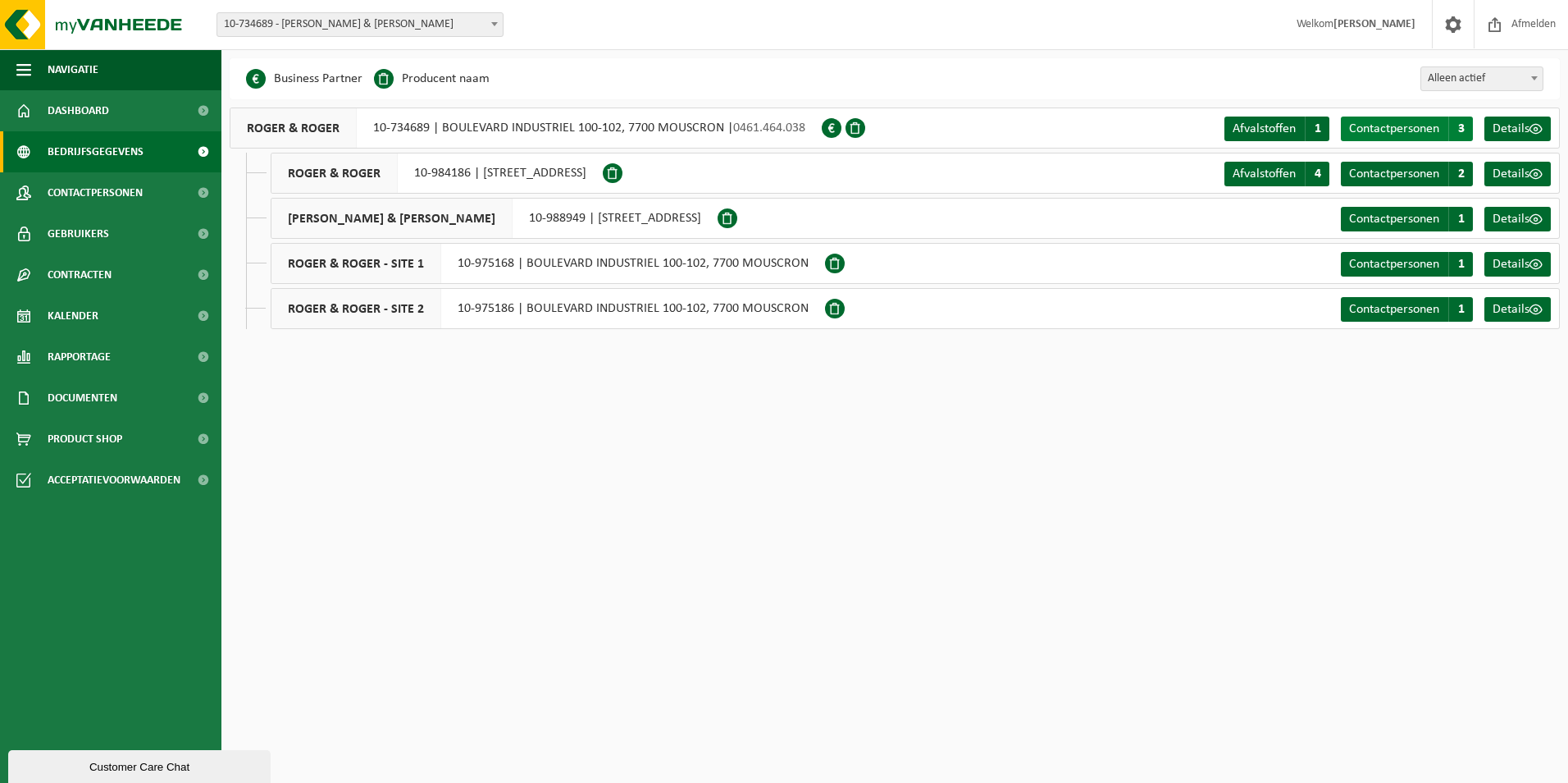
click at [1388, 129] on span "Contactpersonen" at bounding box center [1394, 128] width 90 height 13
click at [1421, 176] on span "Contactpersonen" at bounding box center [1394, 174] width 90 height 13
drag, startPoint x: 1282, startPoint y: 173, endPoint x: 1217, endPoint y: 203, distance: 71.6
click at [1282, 173] on span "Afvalstoffen" at bounding box center [1263, 174] width 63 height 13
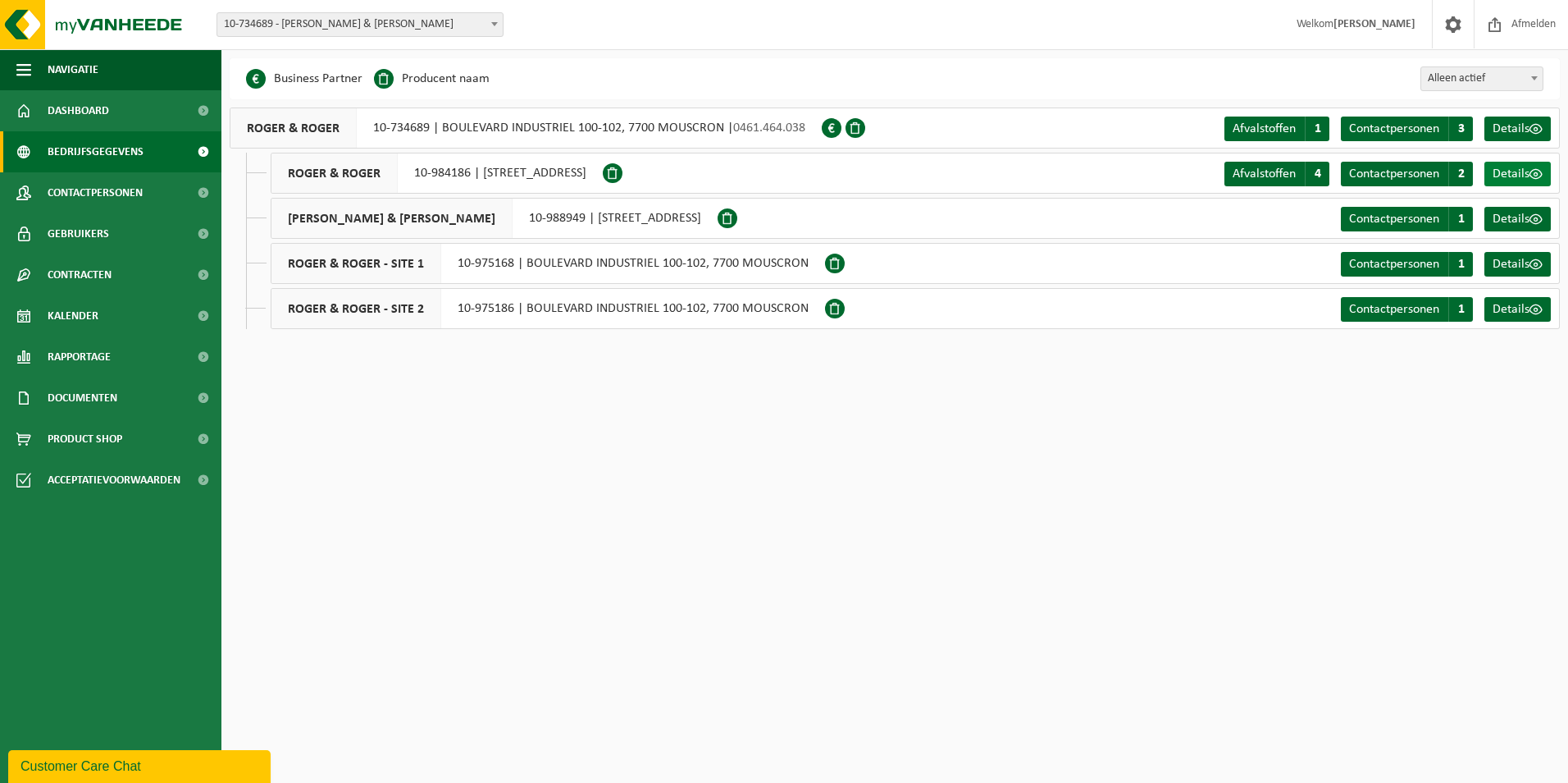
click at [1511, 173] on span "Details" at bounding box center [1511, 174] width 37 height 13
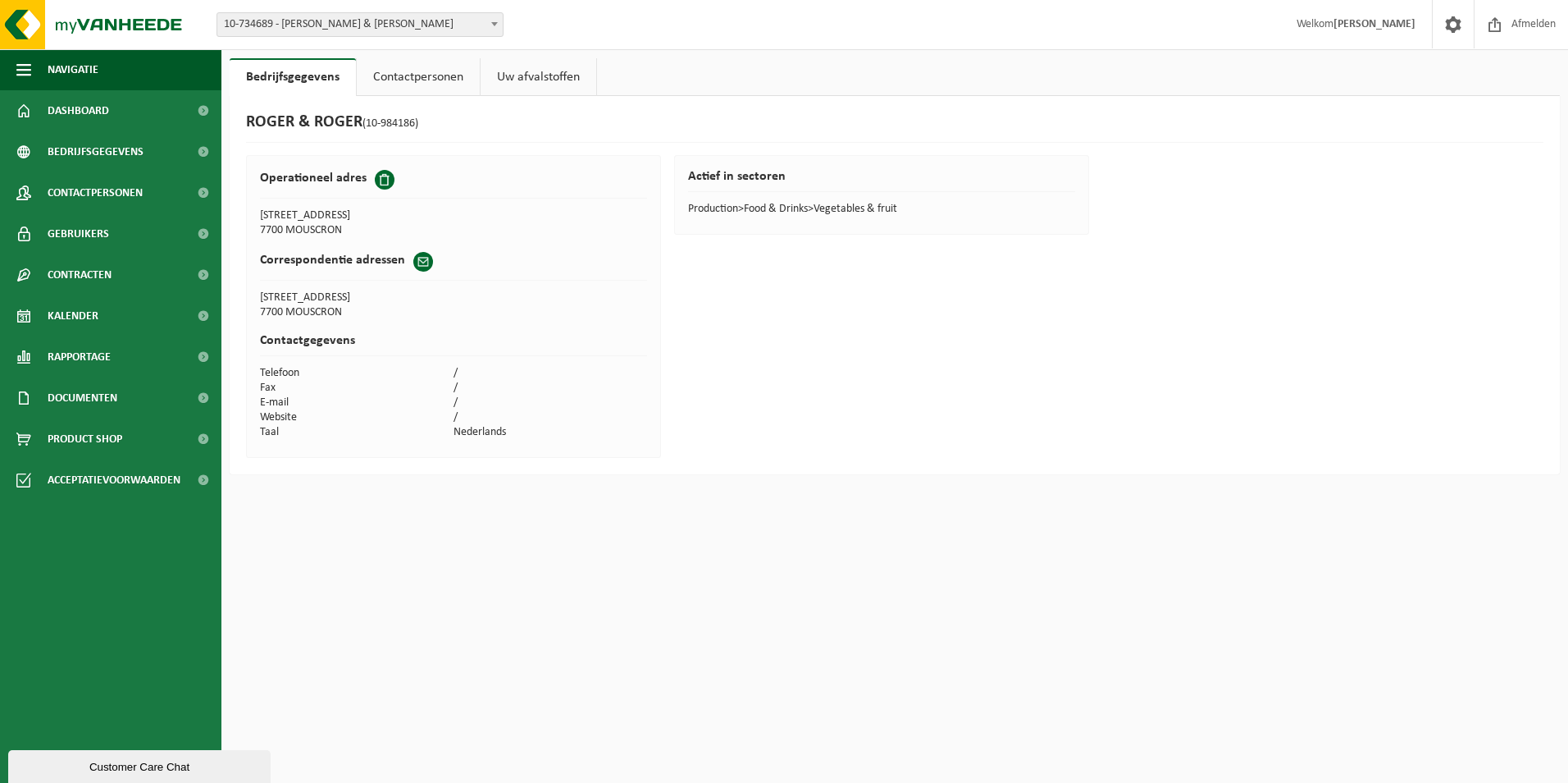
click at [417, 81] on link "Contactpersonen" at bounding box center [418, 77] width 123 height 38
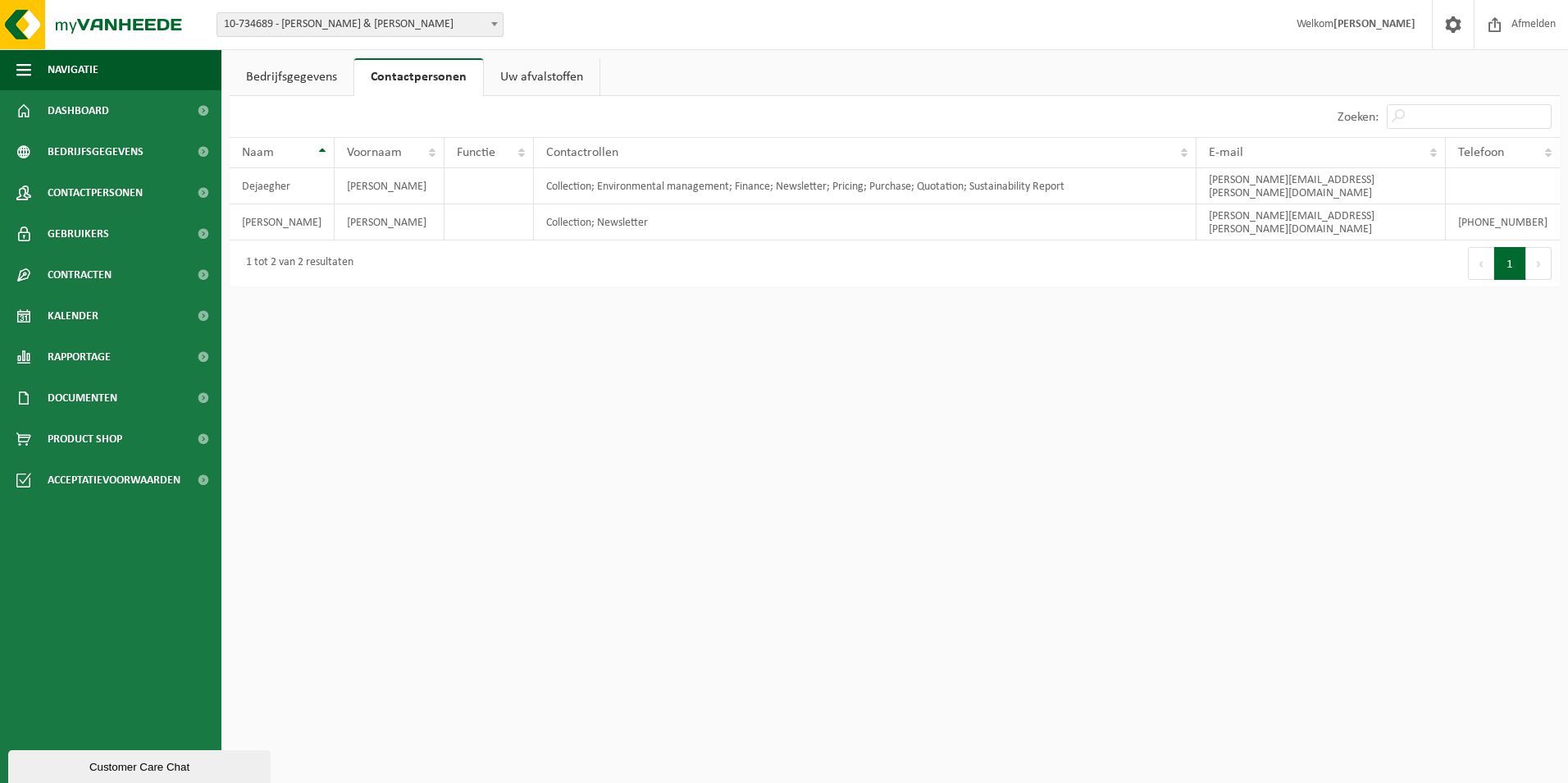
click at [545, 80] on link "Uw afvalstoffen" at bounding box center [541, 77] width 116 height 38
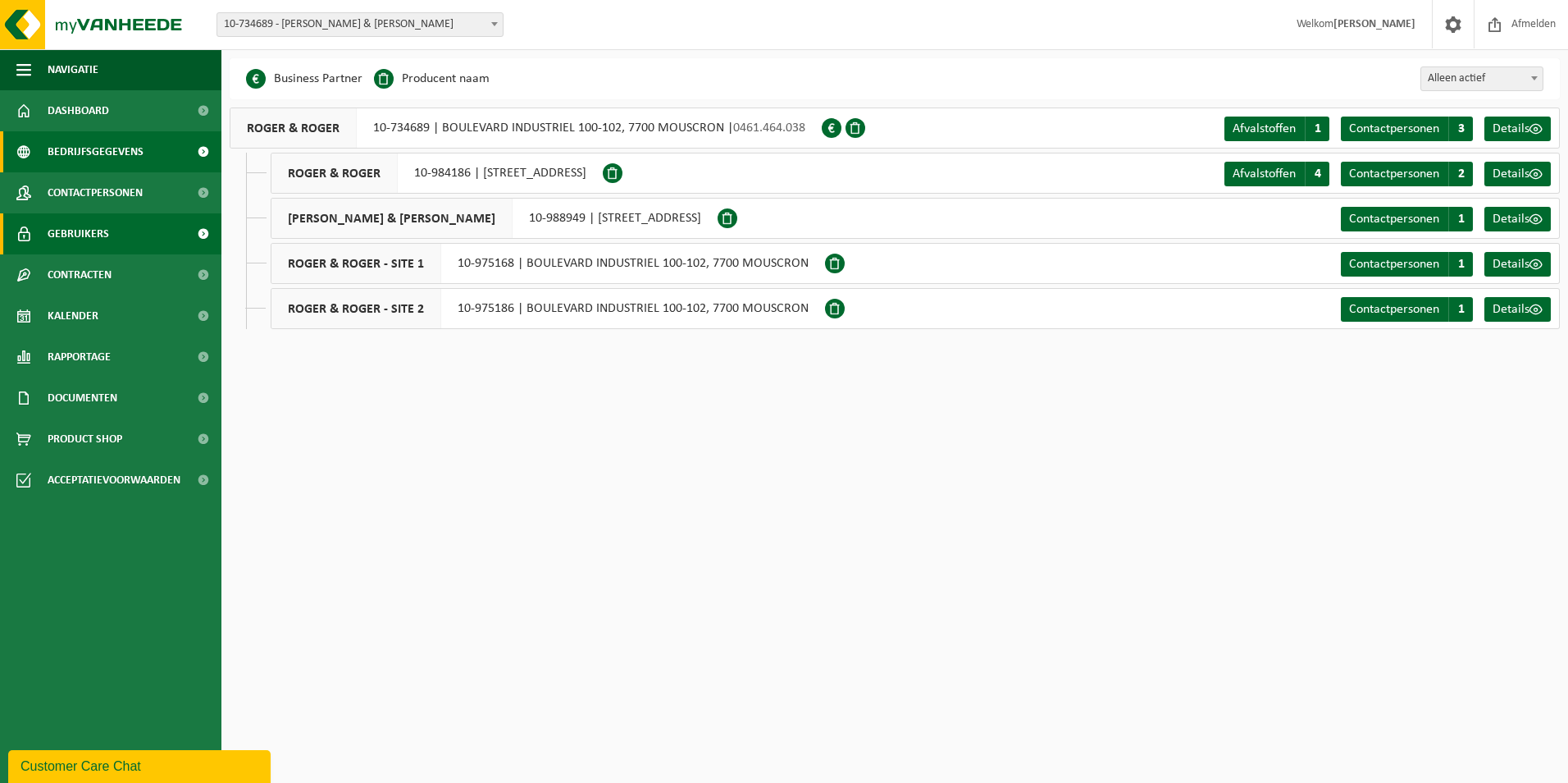
click at [97, 231] on span "Gebruikers" at bounding box center [78, 234] width 61 height 41
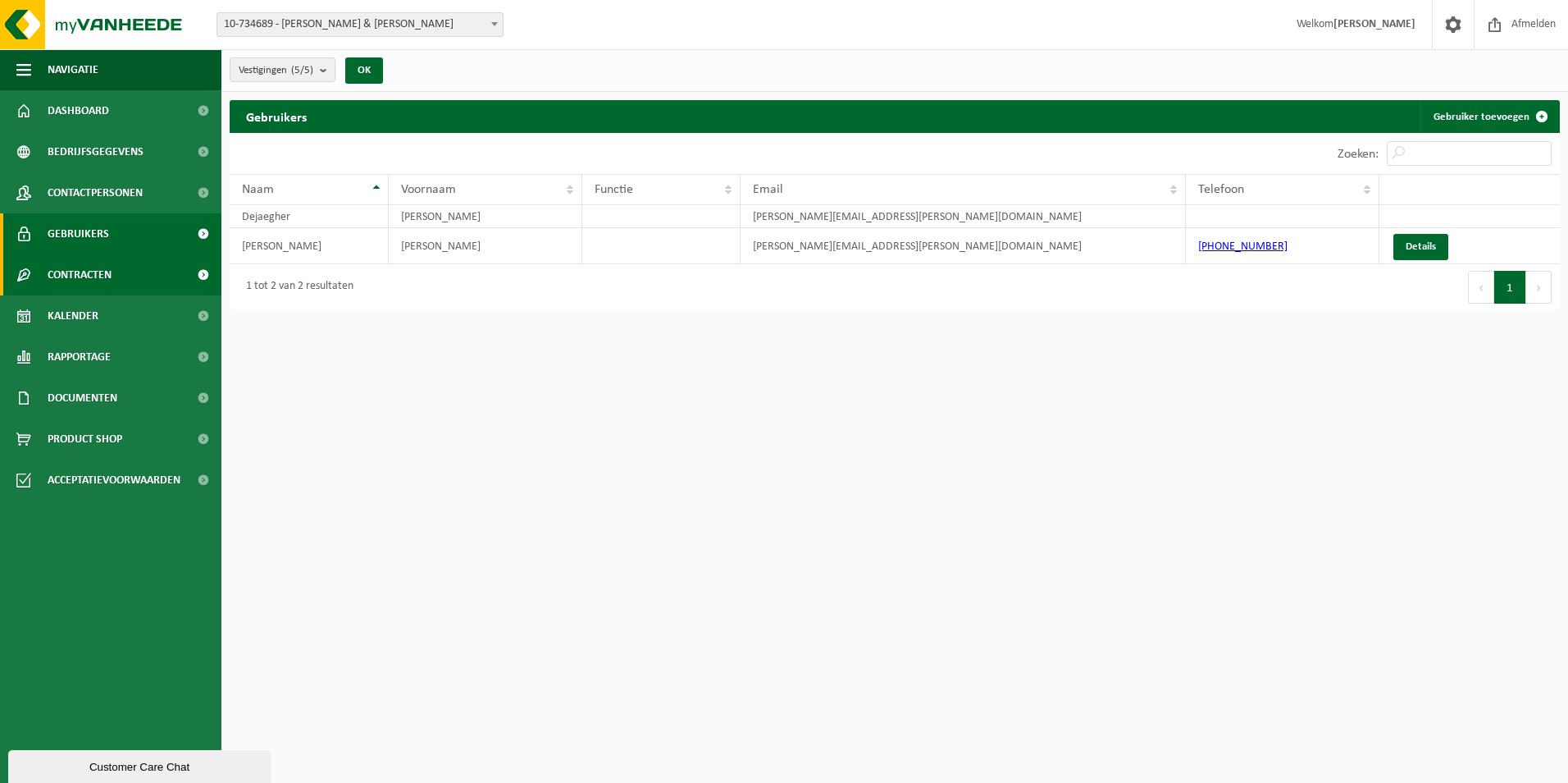
click at [112, 279] on span "Contracten" at bounding box center [80, 275] width 64 height 41
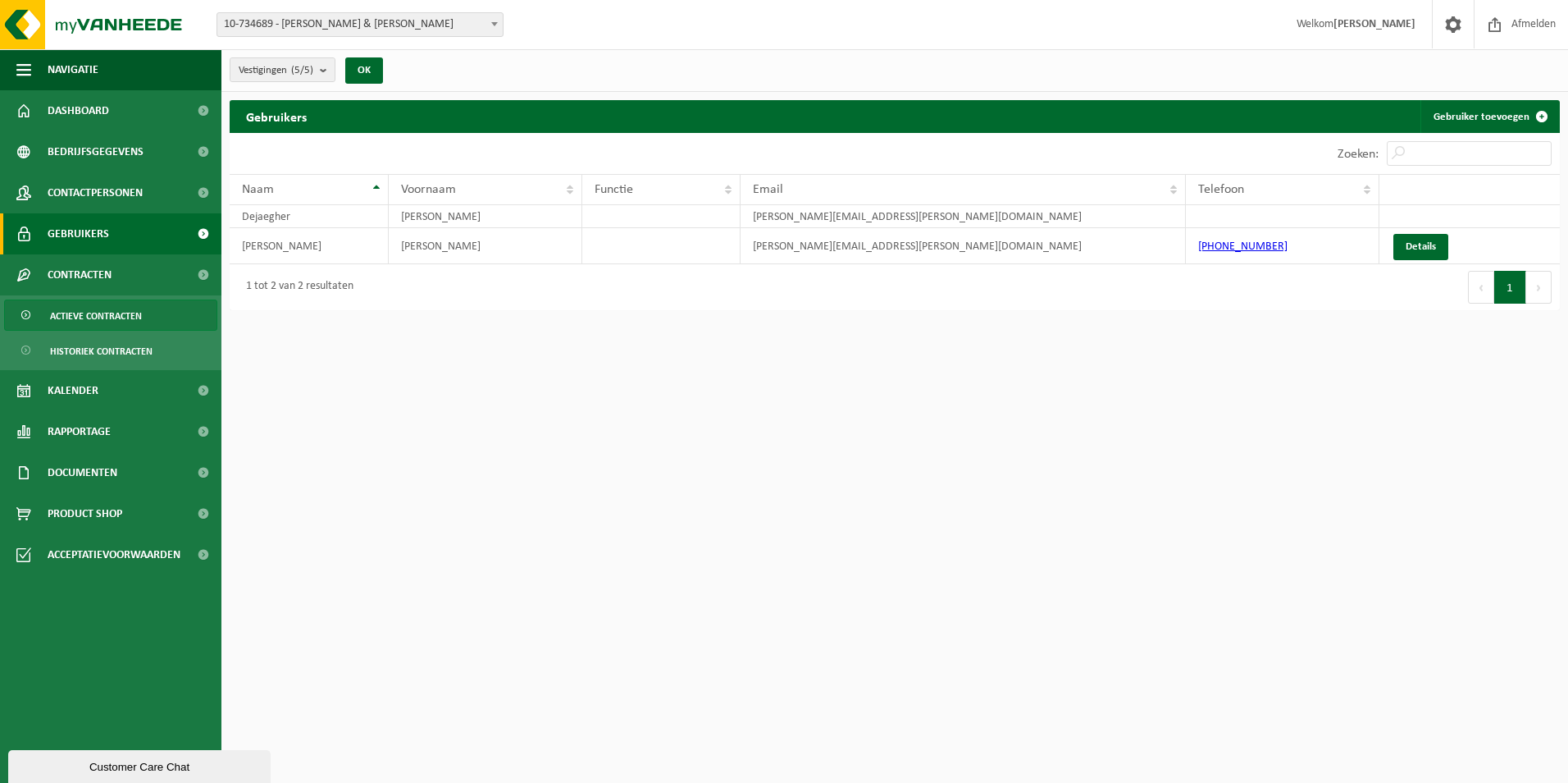
click at [127, 317] on span "Actieve contracten" at bounding box center [96, 315] width 92 height 31
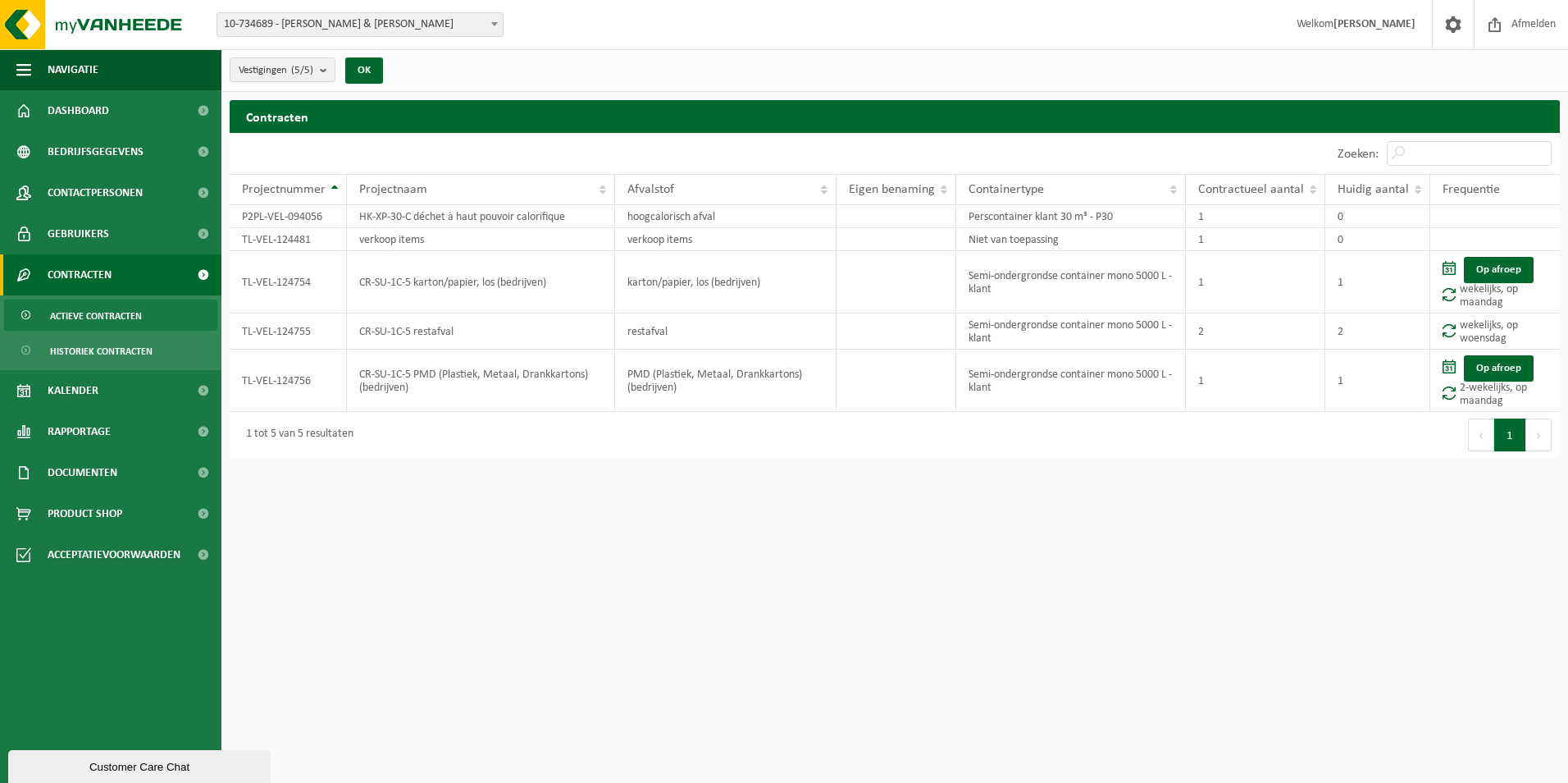
click at [137, 321] on span "Actieve contracten" at bounding box center [96, 315] width 92 height 31
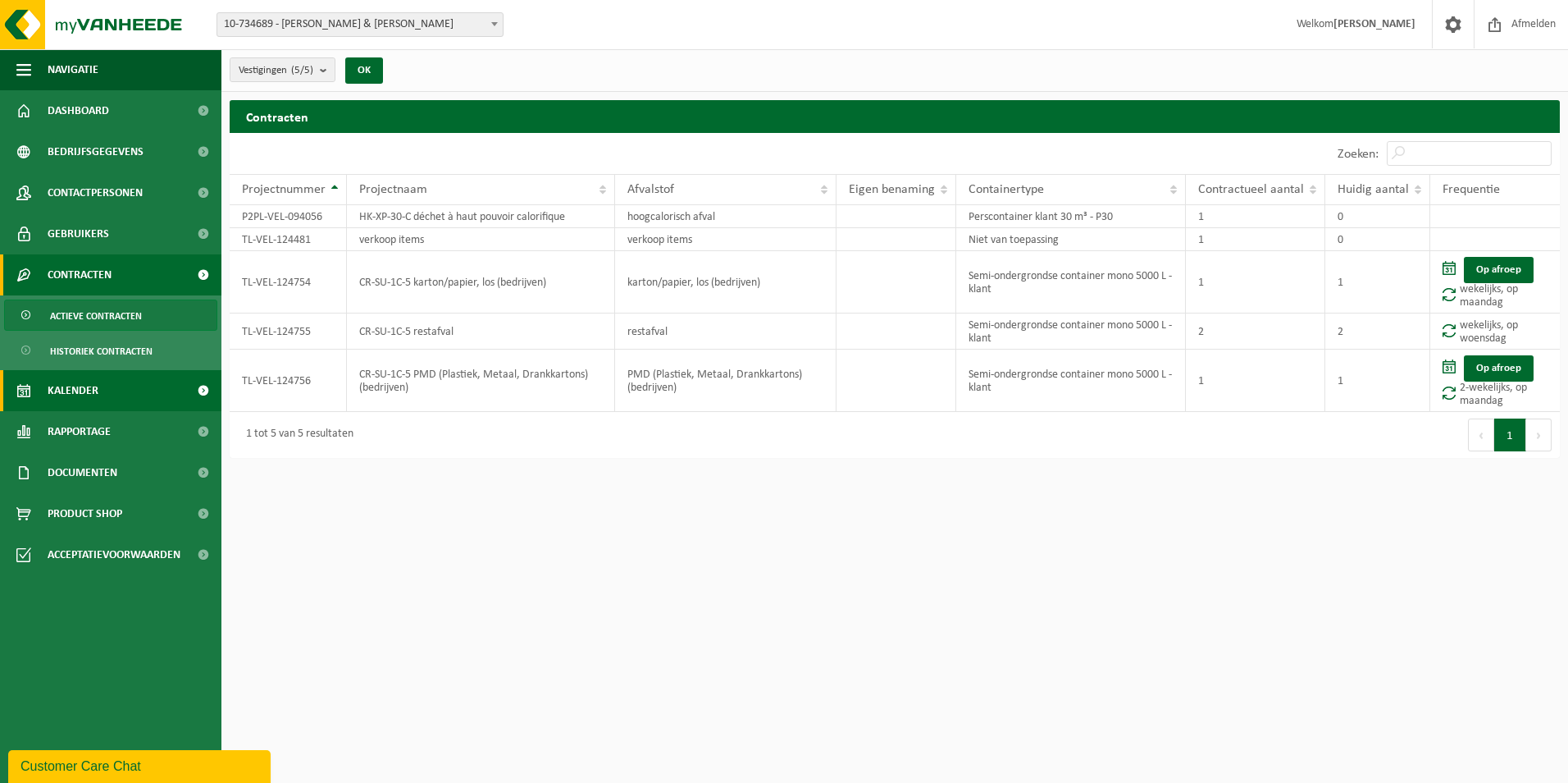
click at [81, 391] on span "Kalender" at bounding box center [73, 391] width 50 height 41
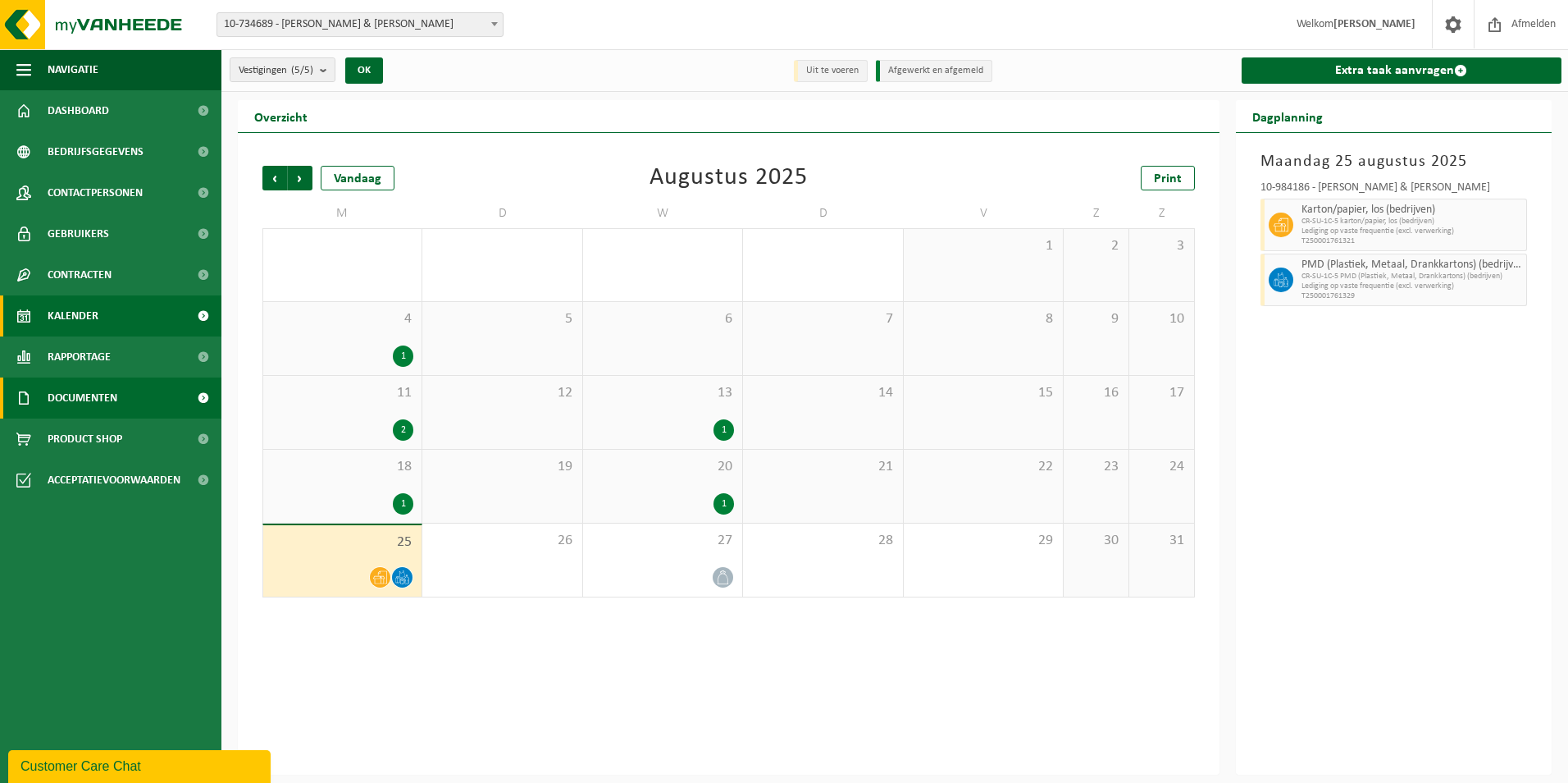
click at [196, 398] on span at bounding box center [203, 398] width 37 height 41
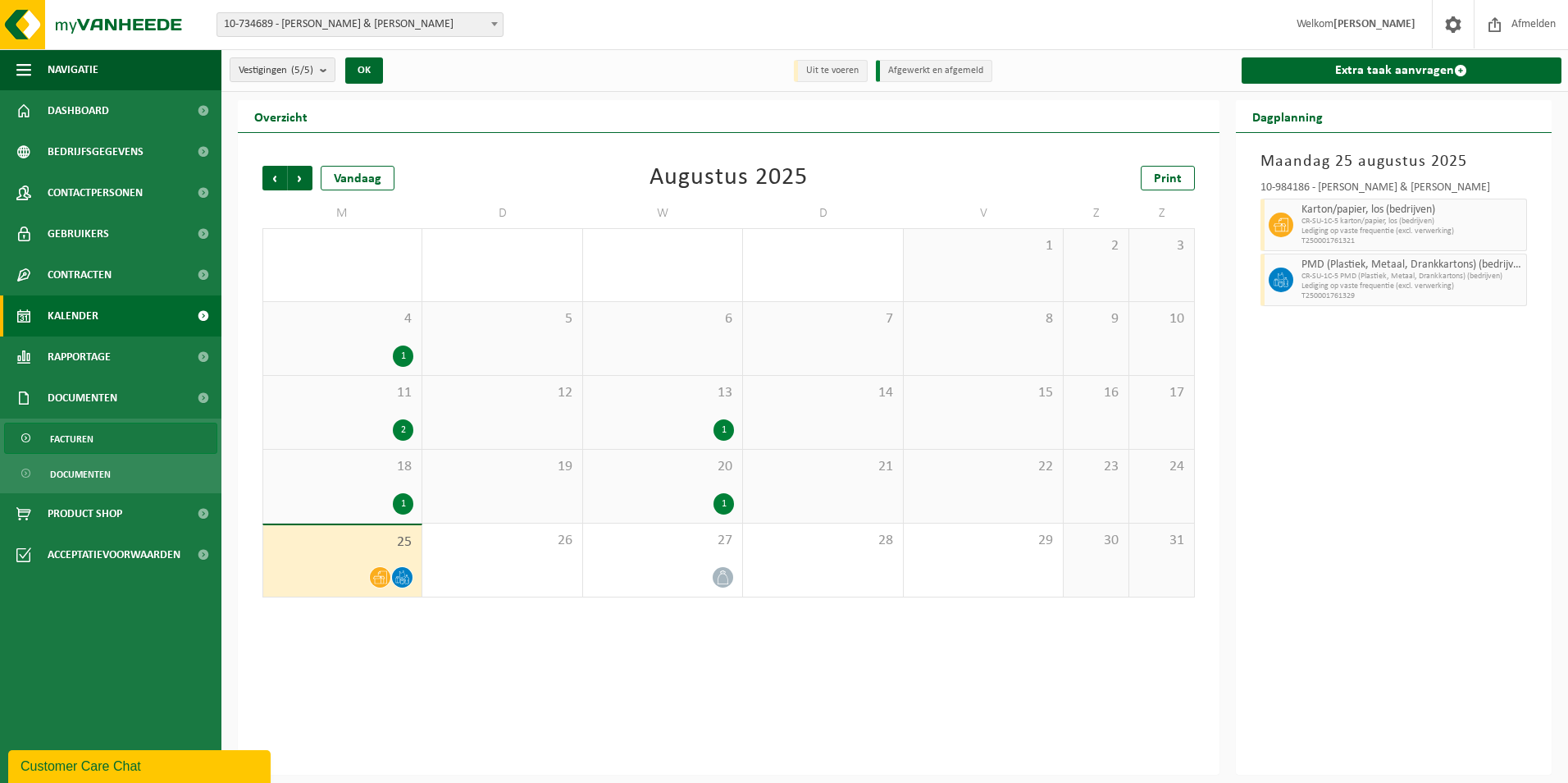
click at [23, 435] on span at bounding box center [27, 438] width 13 height 31
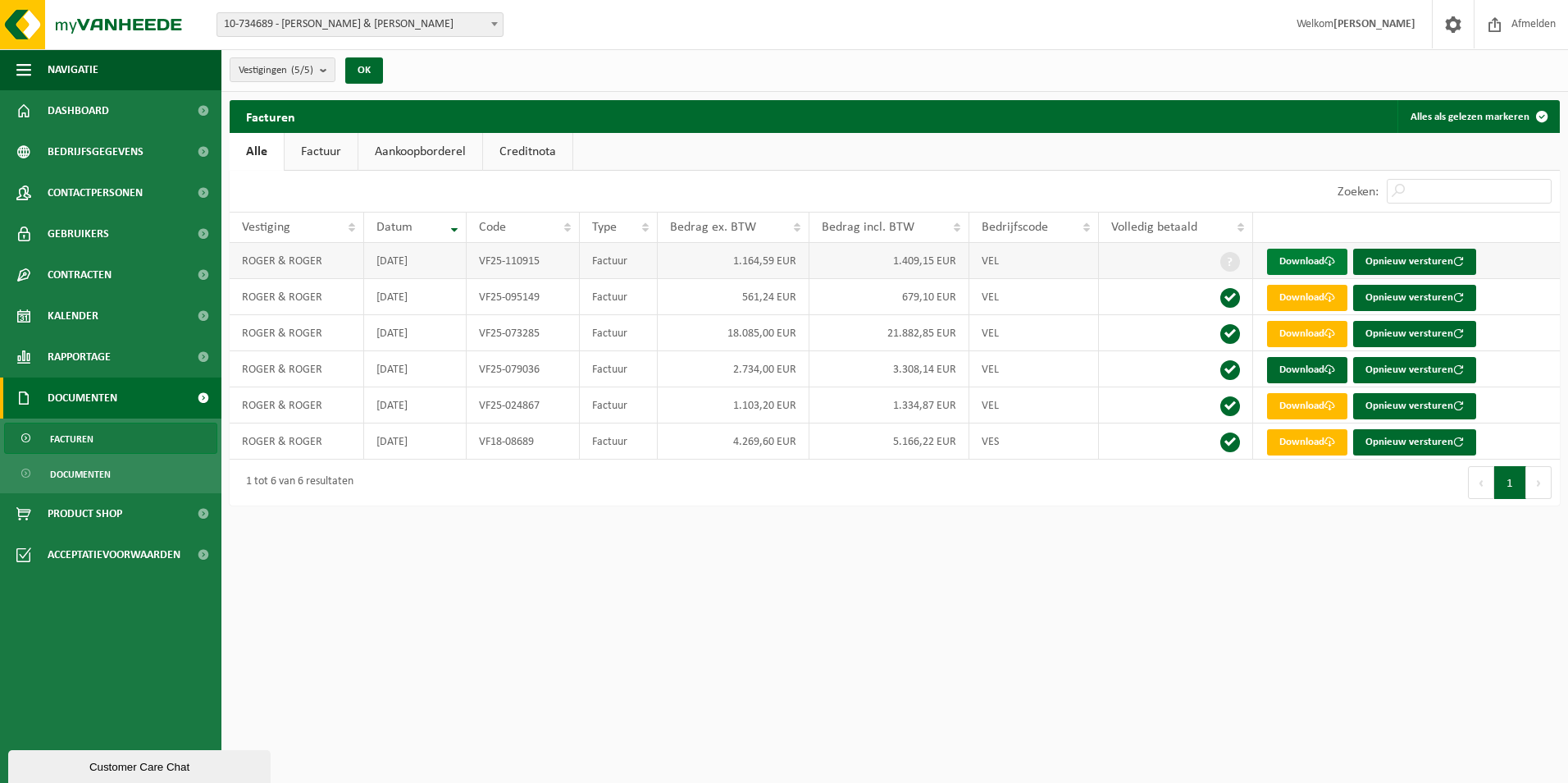
click at [1306, 258] on link "Download" at bounding box center [1307, 262] width 81 height 27
click at [152, 553] on span "Acceptatievoorwaarden" at bounding box center [114, 554] width 133 height 41
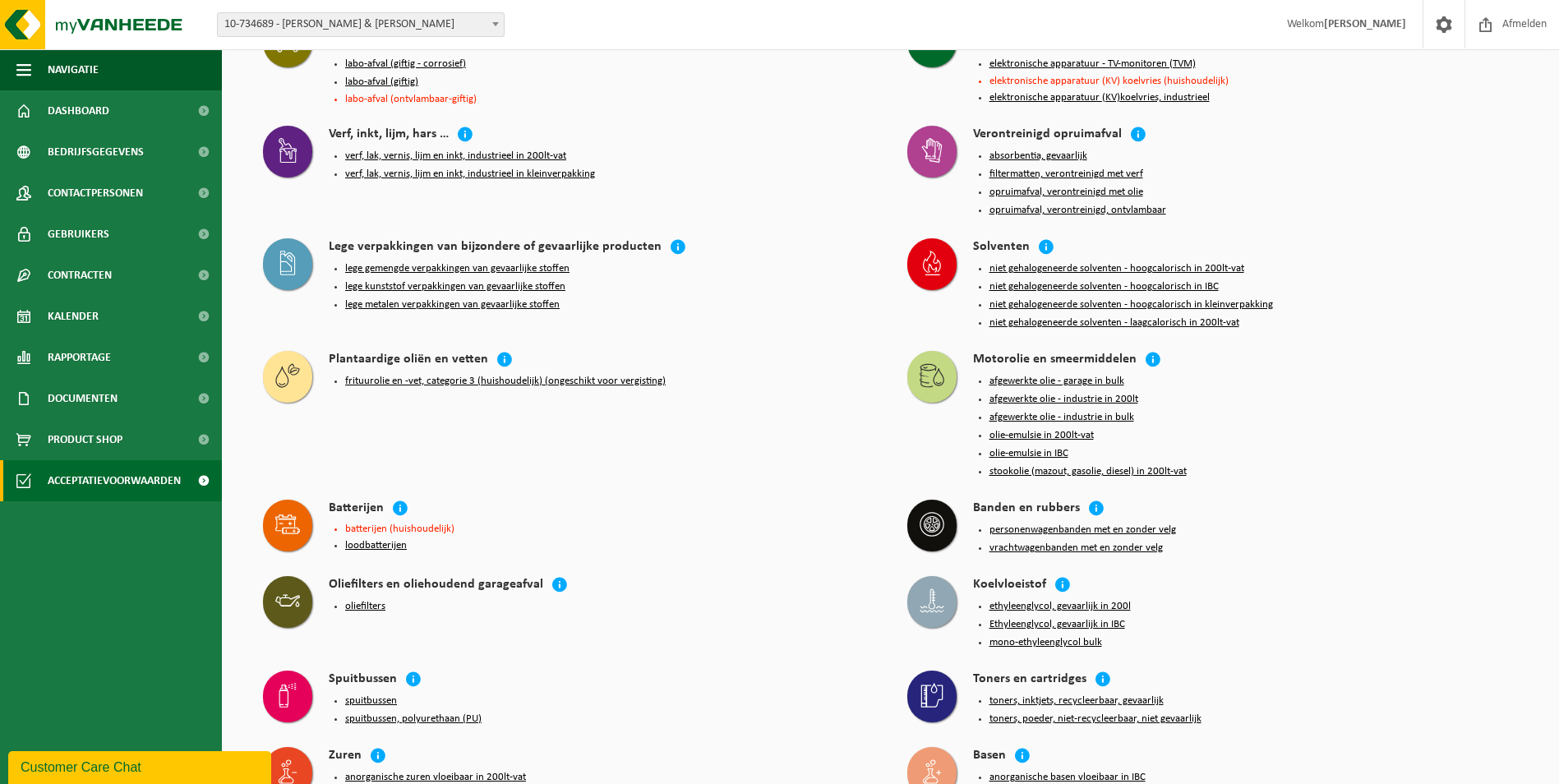
scroll to position [1503, 0]
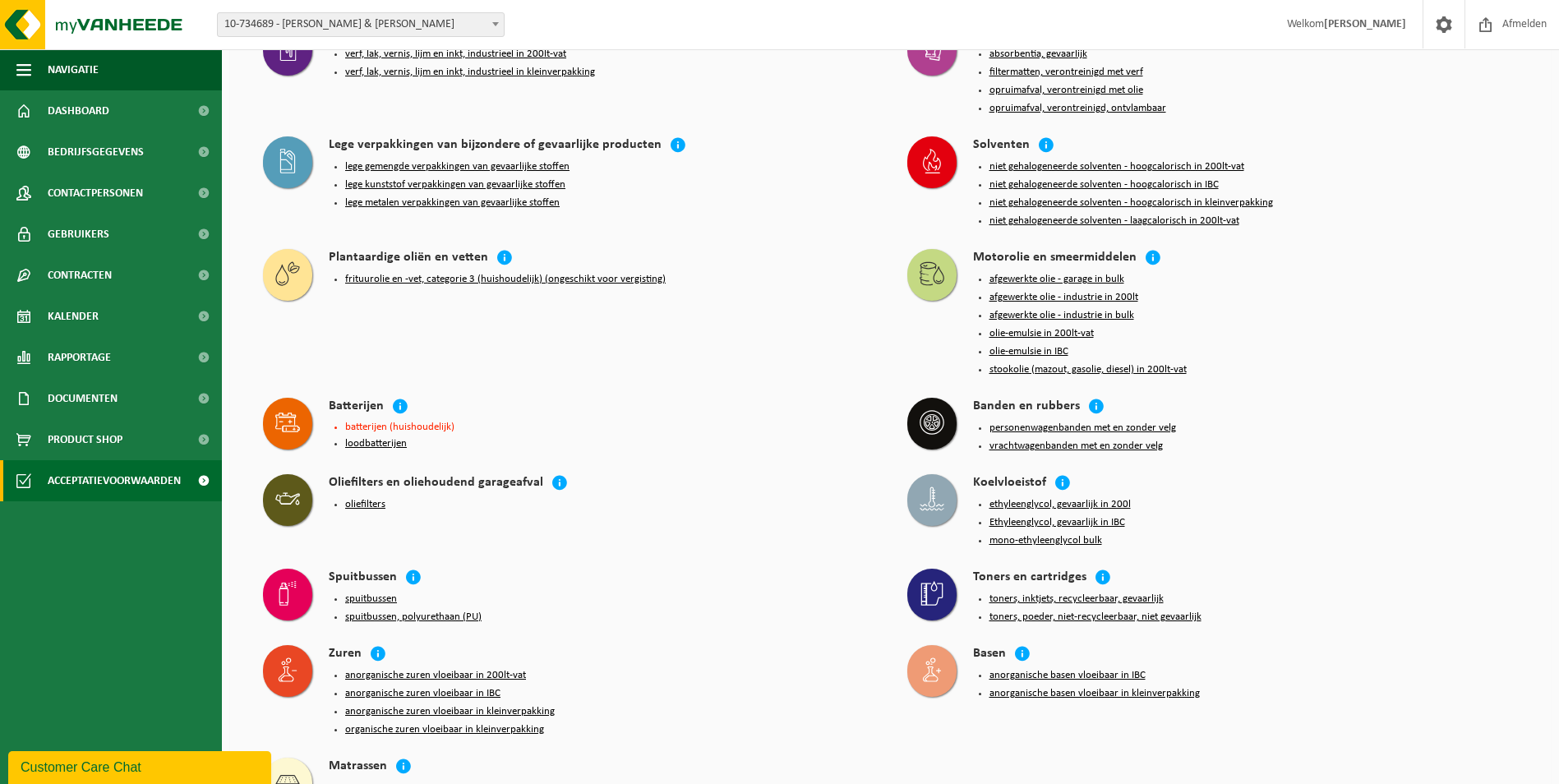
click at [695, 645] on div "Zuren" at bounding box center [601, 654] width 546 height 19
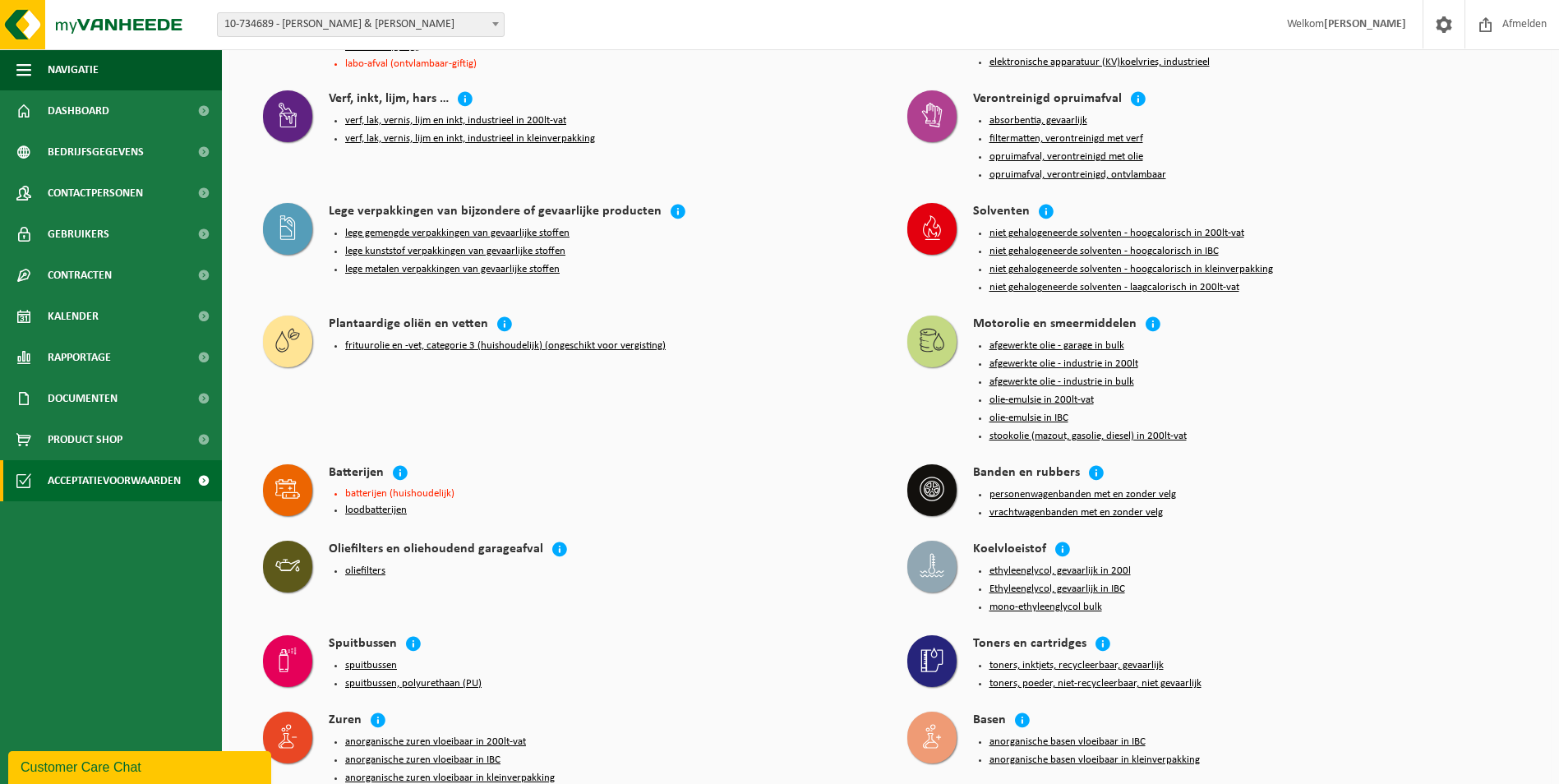
scroll to position [1339, 0]
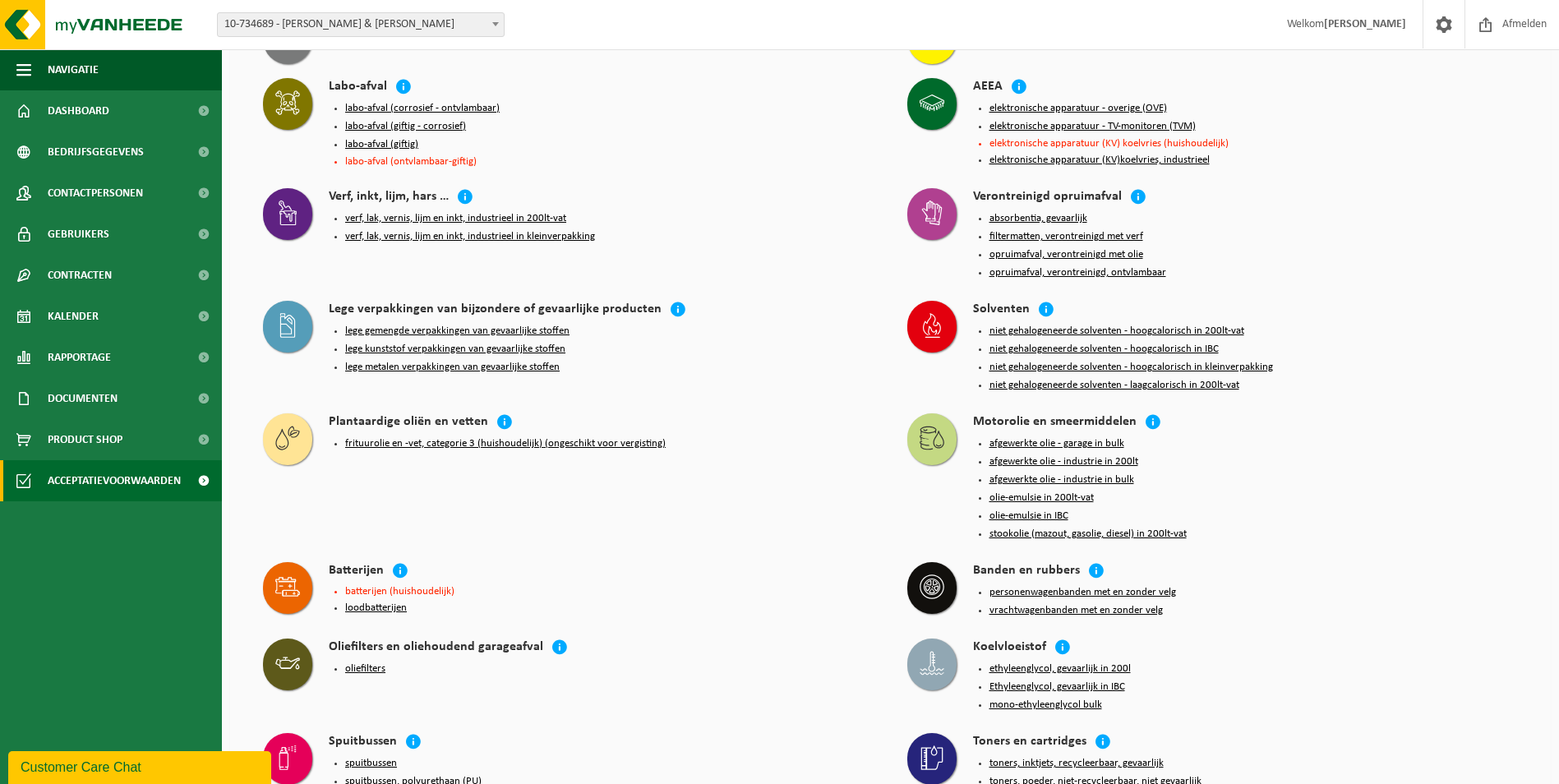
click at [729, 585] on ul "batterijen (huishoudelijk) loodbatterijen" at bounding box center [610, 600] width 529 height 28
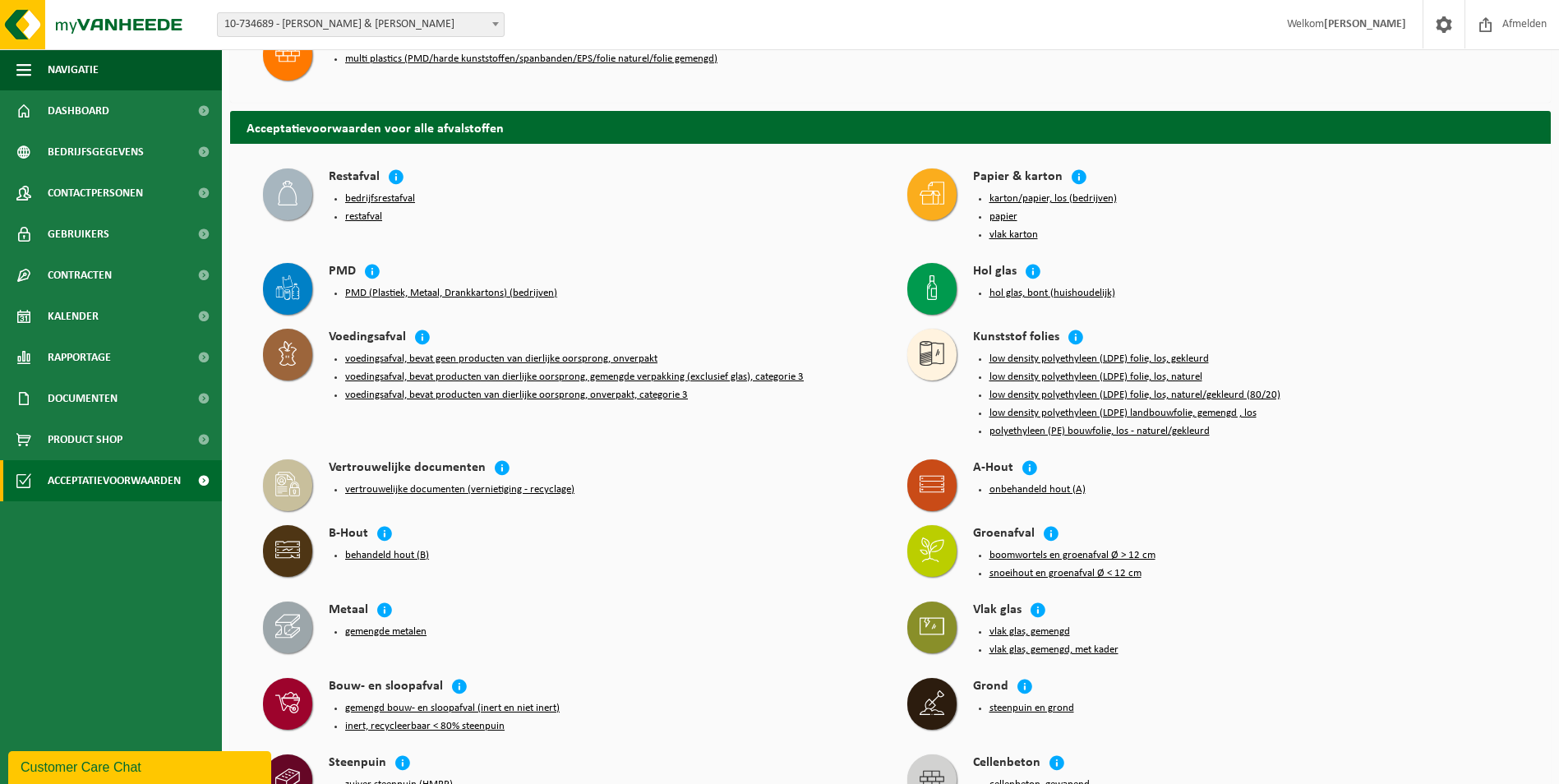
scroll to position [0, 0]
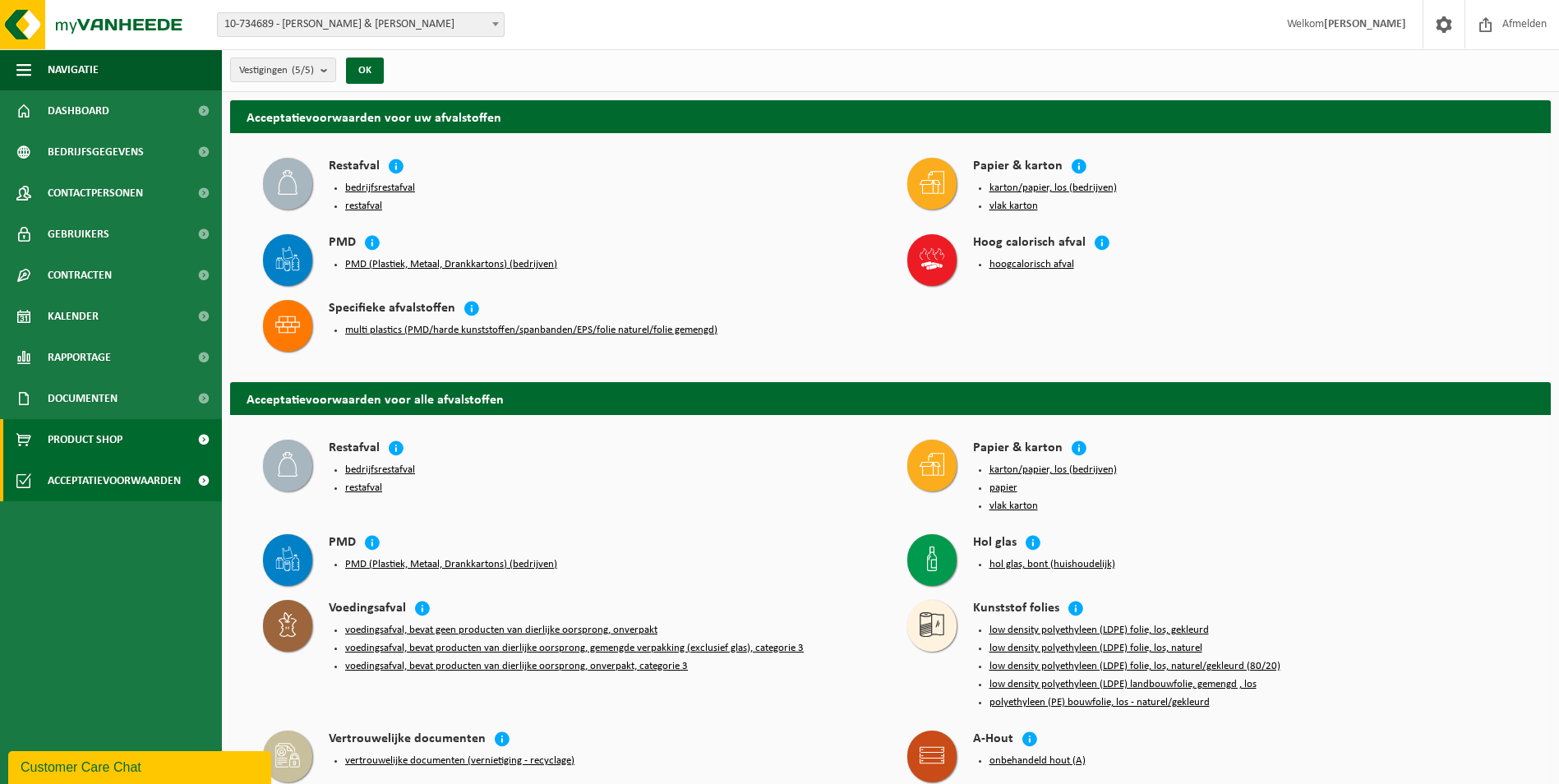
click at [83, 440] on span "Product Shop" at bounding box center [85, 439] width 75 height 41
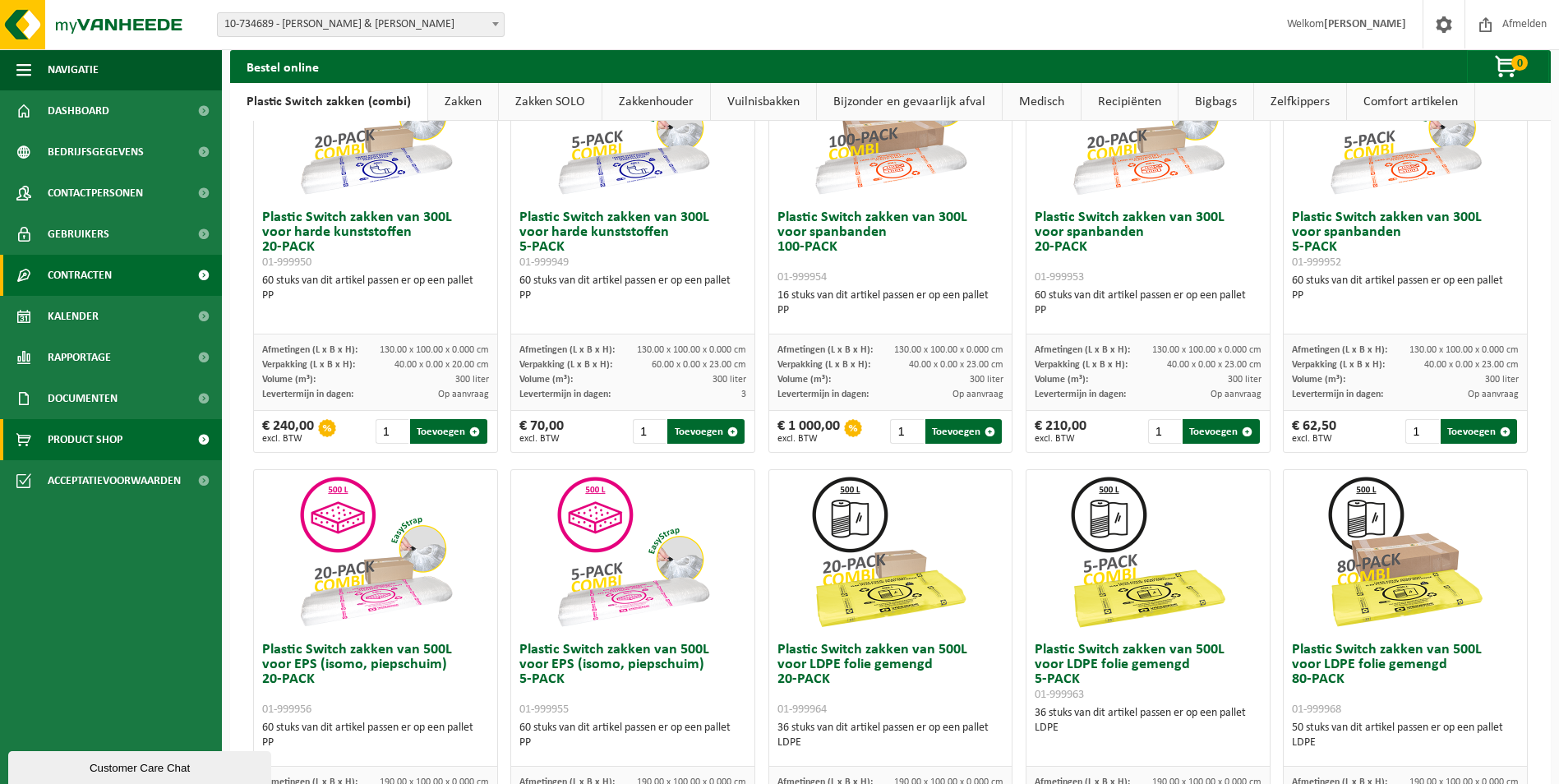
scroll to position [184, 0]
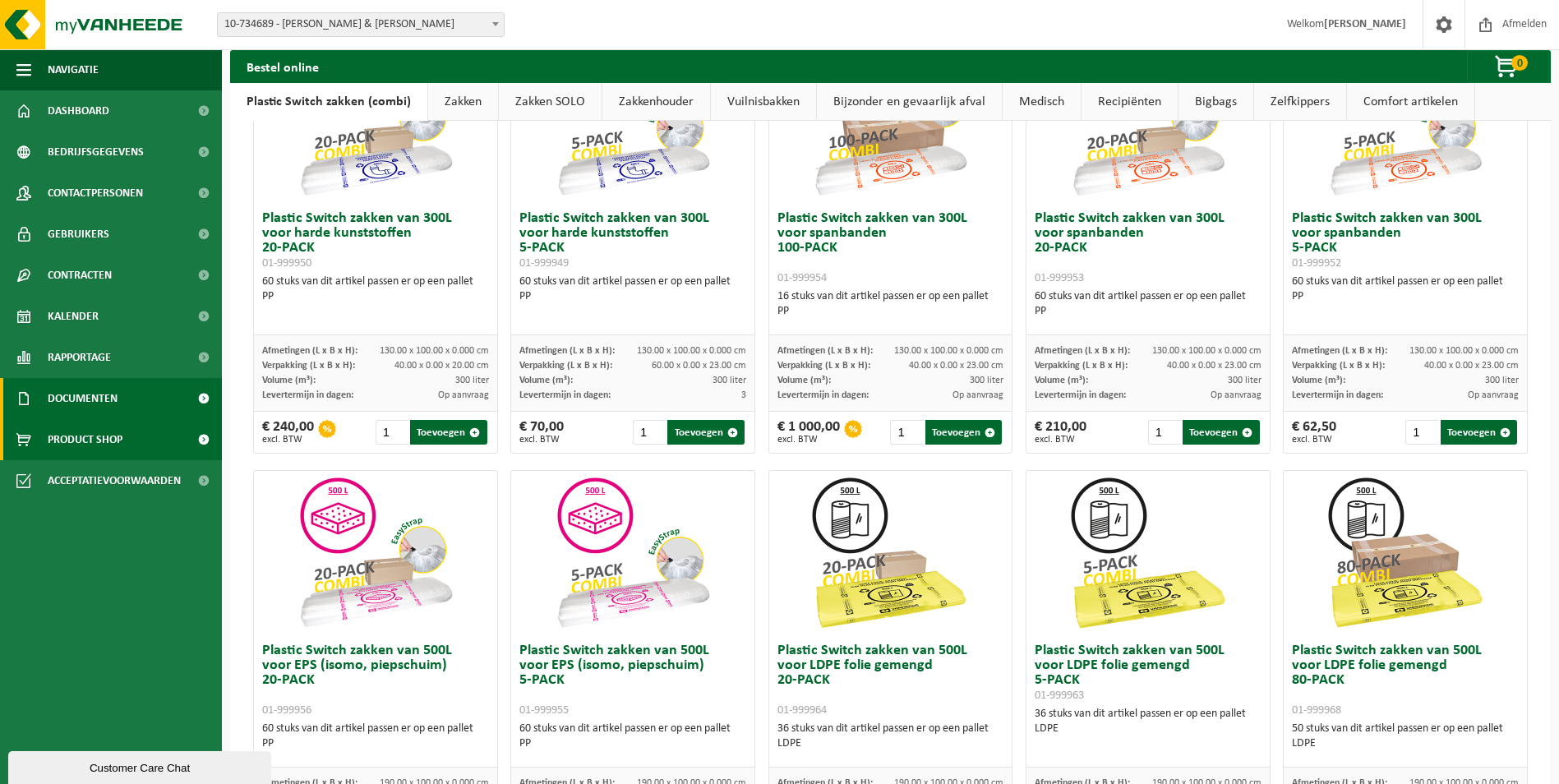
click at [97, 396] on span "Documenten" at bounding box center [83, 398] width 70 height 41
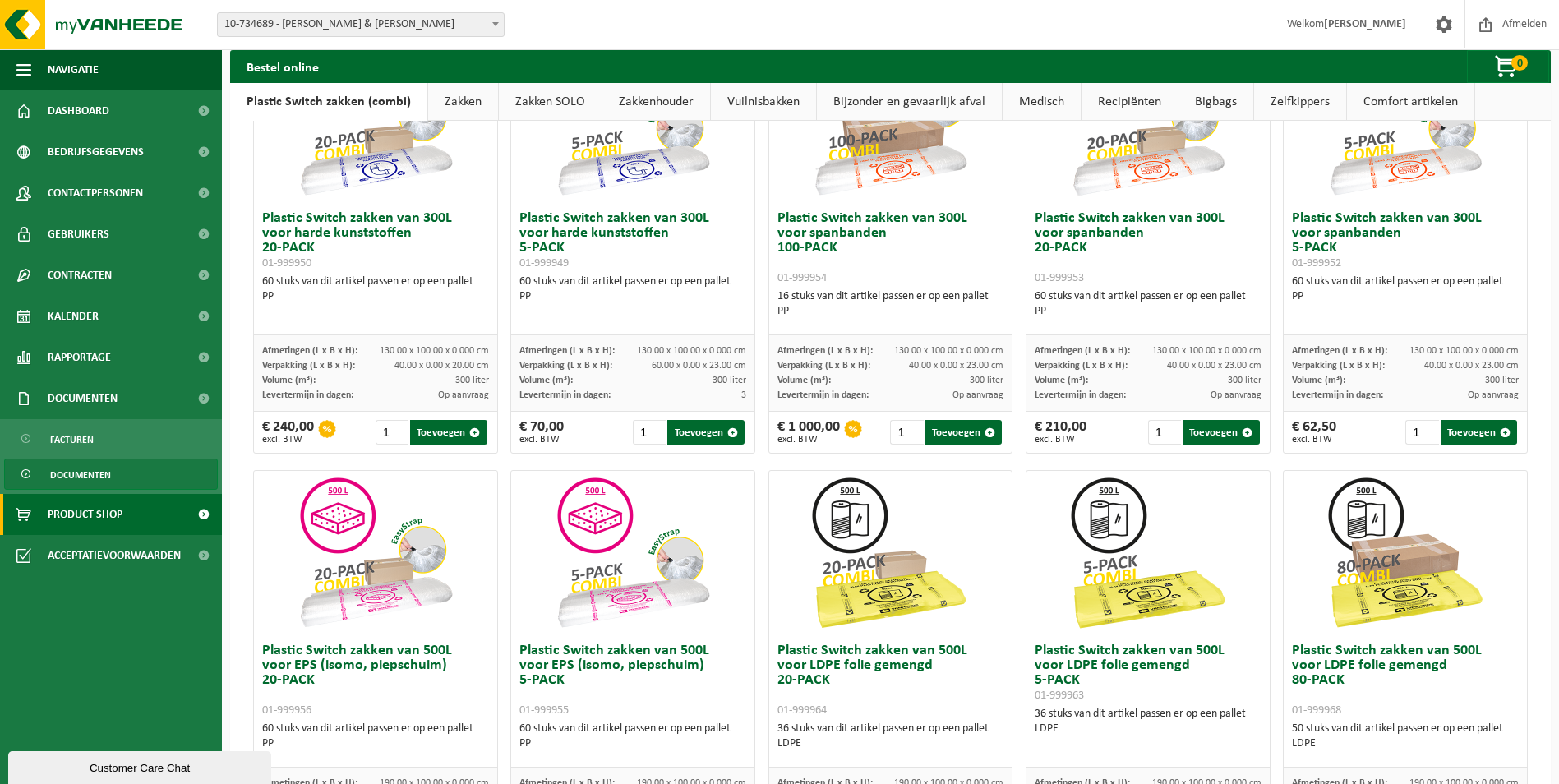
click at [69, 474] on span "Documenten" at bounding box center [80, 474] width 61 height 31
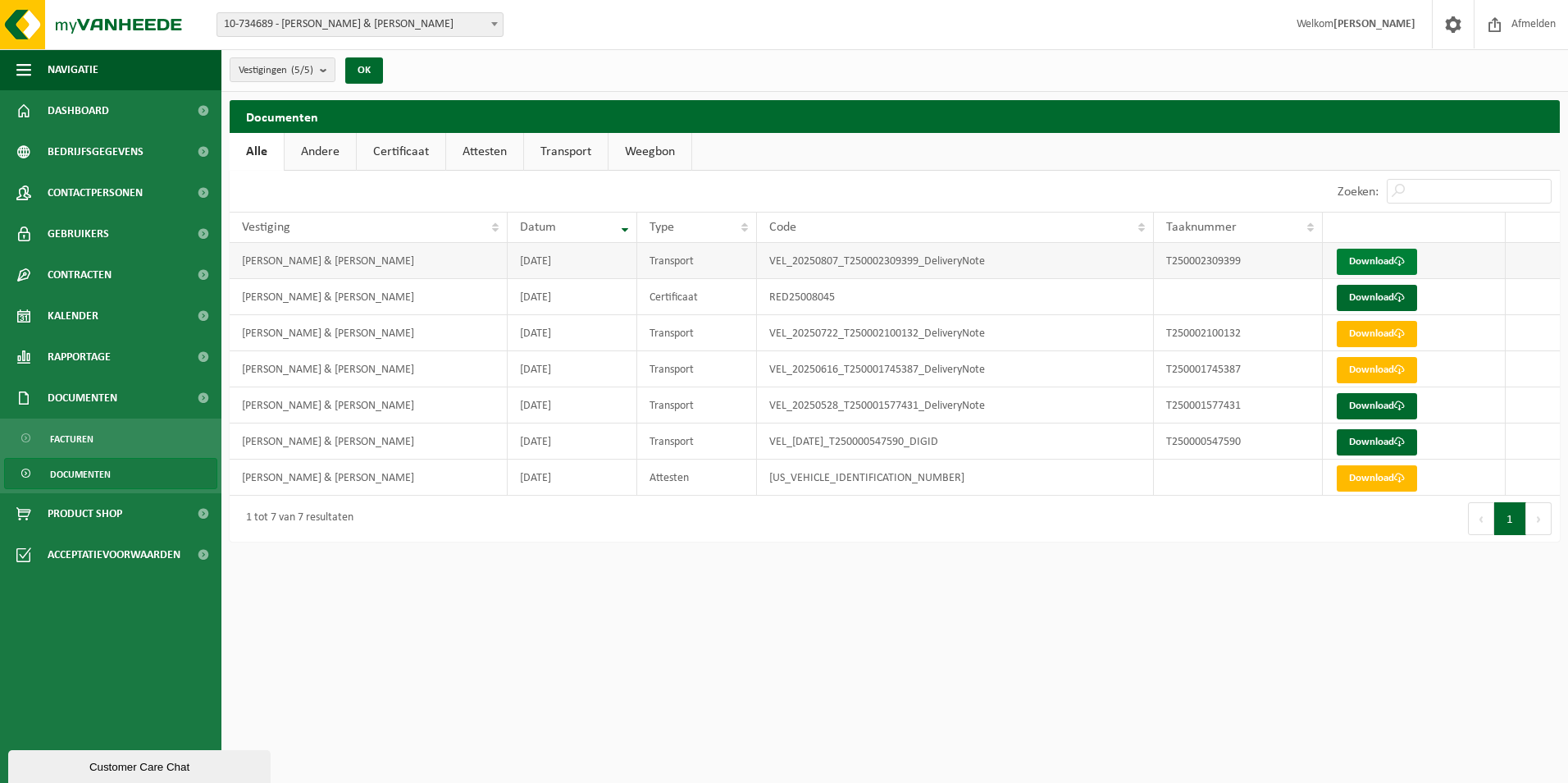
click at [1350, 258] on link "Download" at bounding box center [1377, 262] width 81 height 27
click at [1371, 297] on link "Download" at bounding box center [1377, 298] width 81 height 27
